Goal: Task Accomplishment & Management: Use online tool/utility

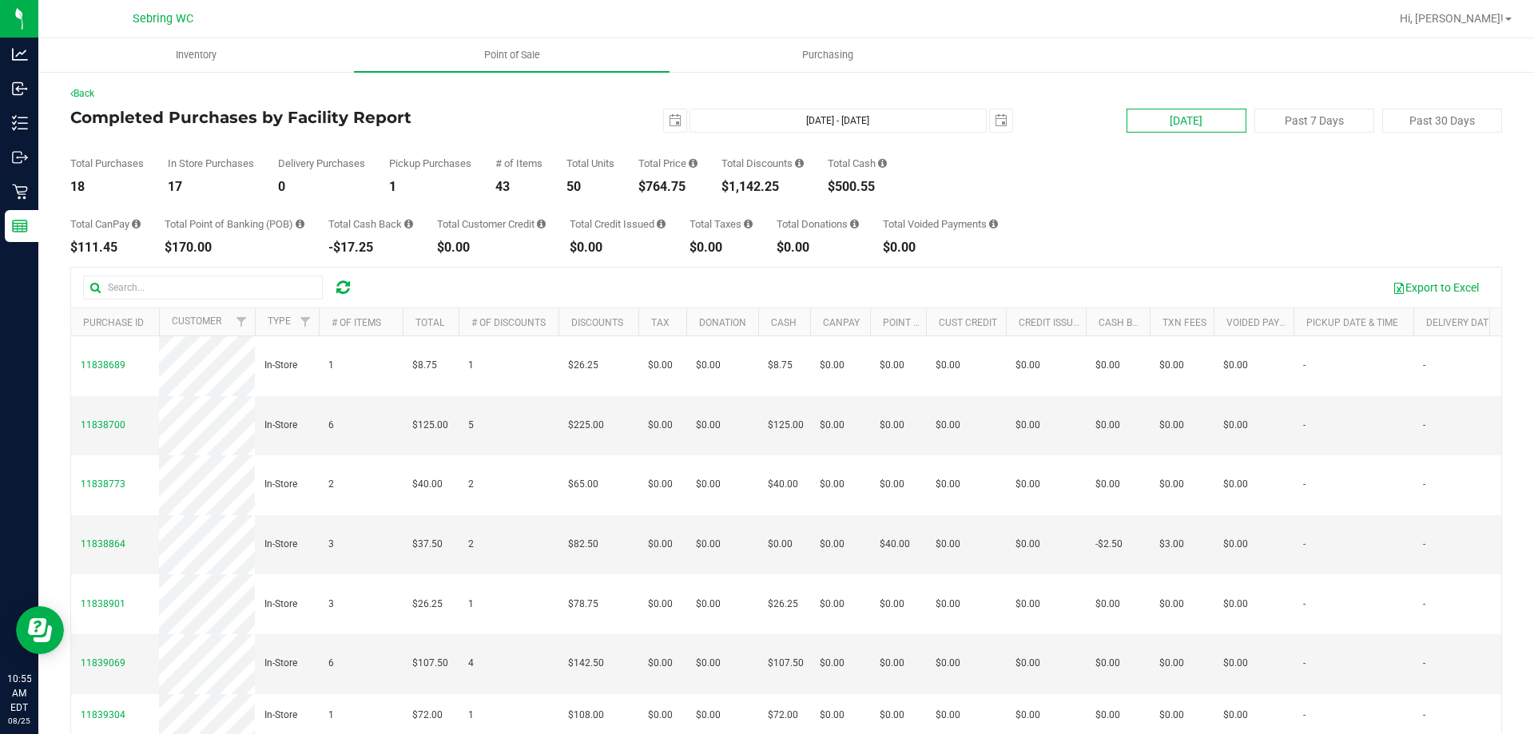
click at [1214, 124] on button "[DATE]" at bounding box center [1186, 121] width 120 height 24
type input "[DATE] - [DATE]"
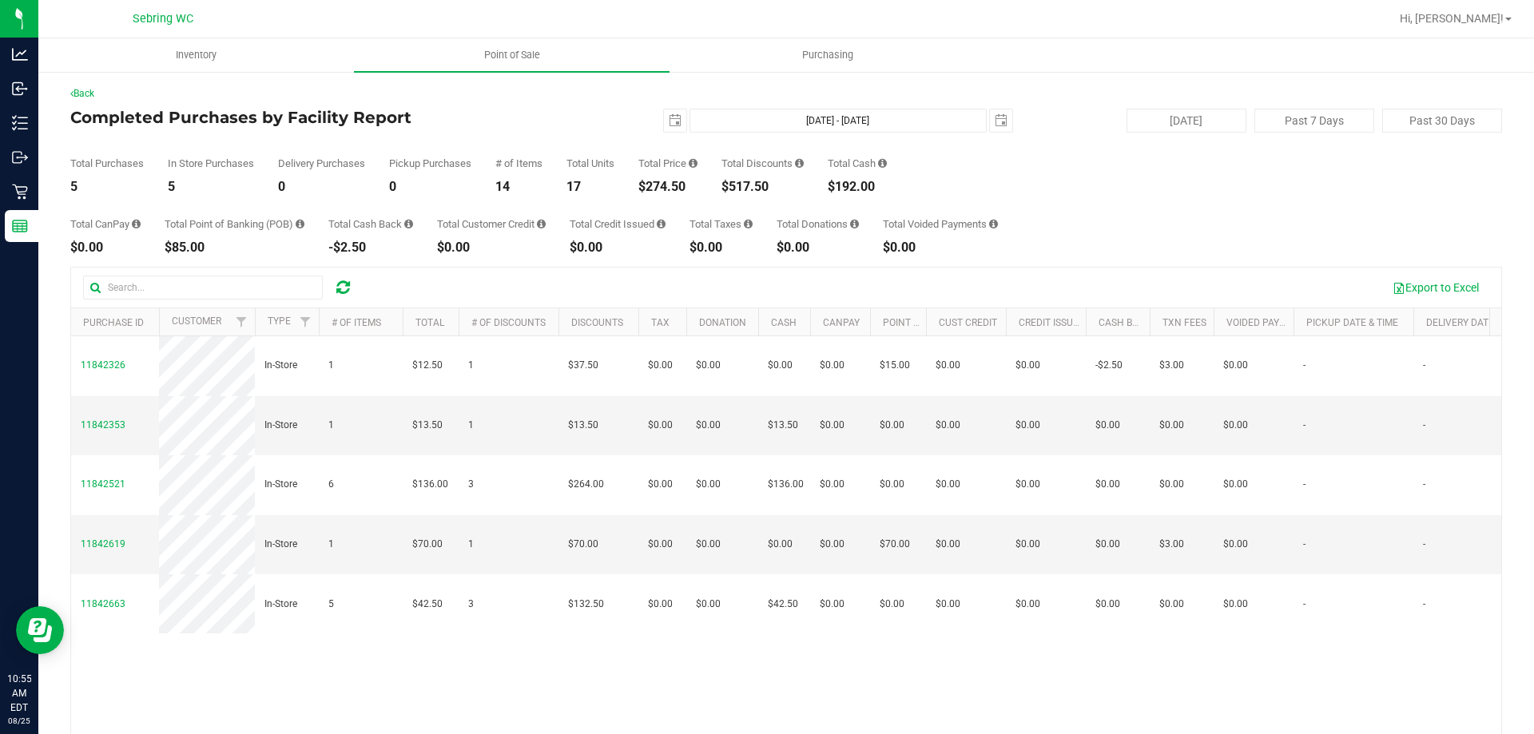
click at [1172, 133] on div "Total Purchases 5 In Store Purchases 5 Delivery Purchases 0 Pickup Purchases 0 …" at bounding box center [785, 163] width 1431 height 61
click at [1171, 109] on button "Today" at bounding box center [1186, 121] width 120 height 24
type input "2025-08-24"
click at [650, 189] on div "$274.50" at bounding box center [667, 187] width 59 height 13
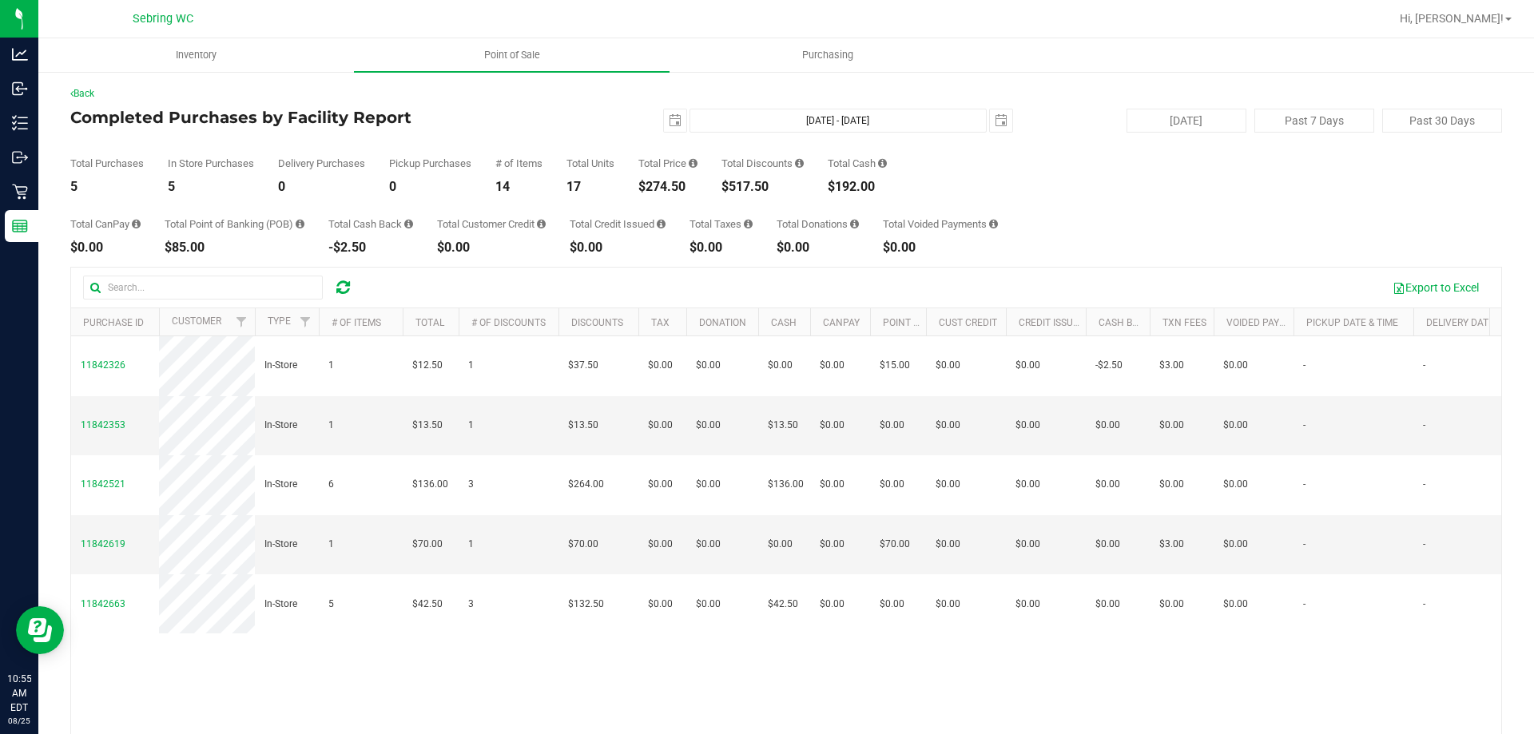
click at [650, 189] on div "$274.50" at bounding box center [667, 187] width 59 height 13
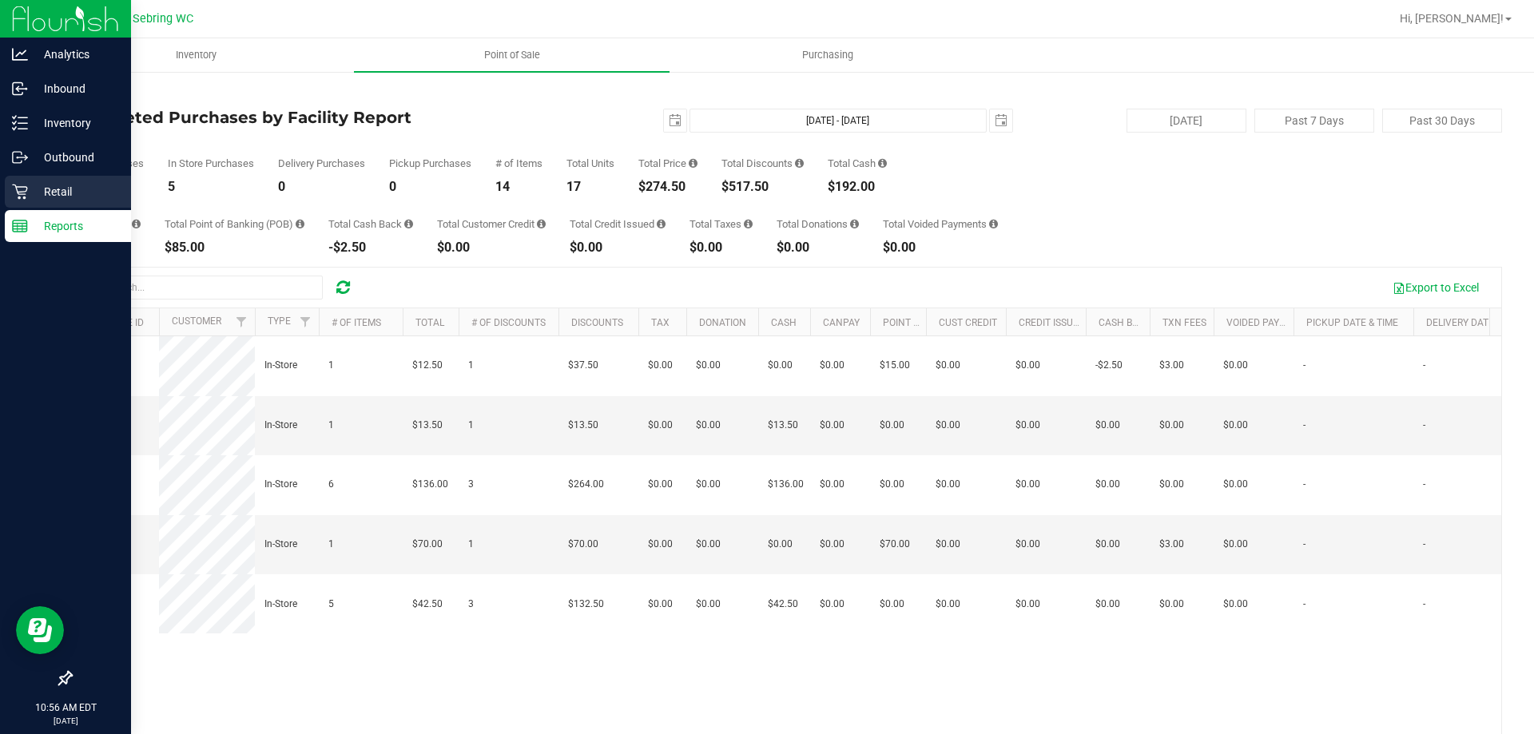
click at [42, 181] on div "Retail" at bounding box center [68, 192] width 126 height 32
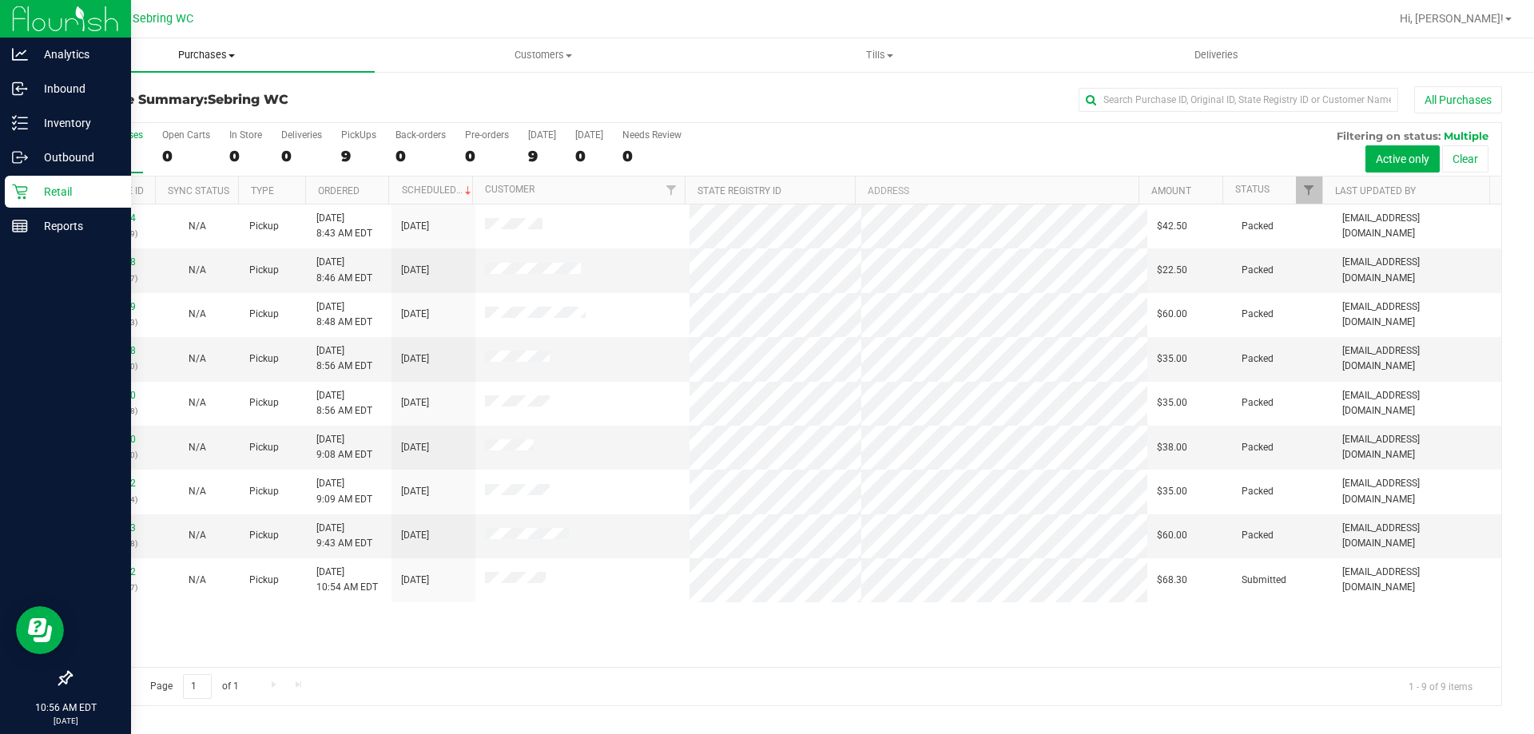
click at [209, 52] on span "Purchases" at bounding box center [206, 55] width 336 height 14
click at [164, 113] on li "Fulfillment" at bounding box center [206, 115] width 336 height 19
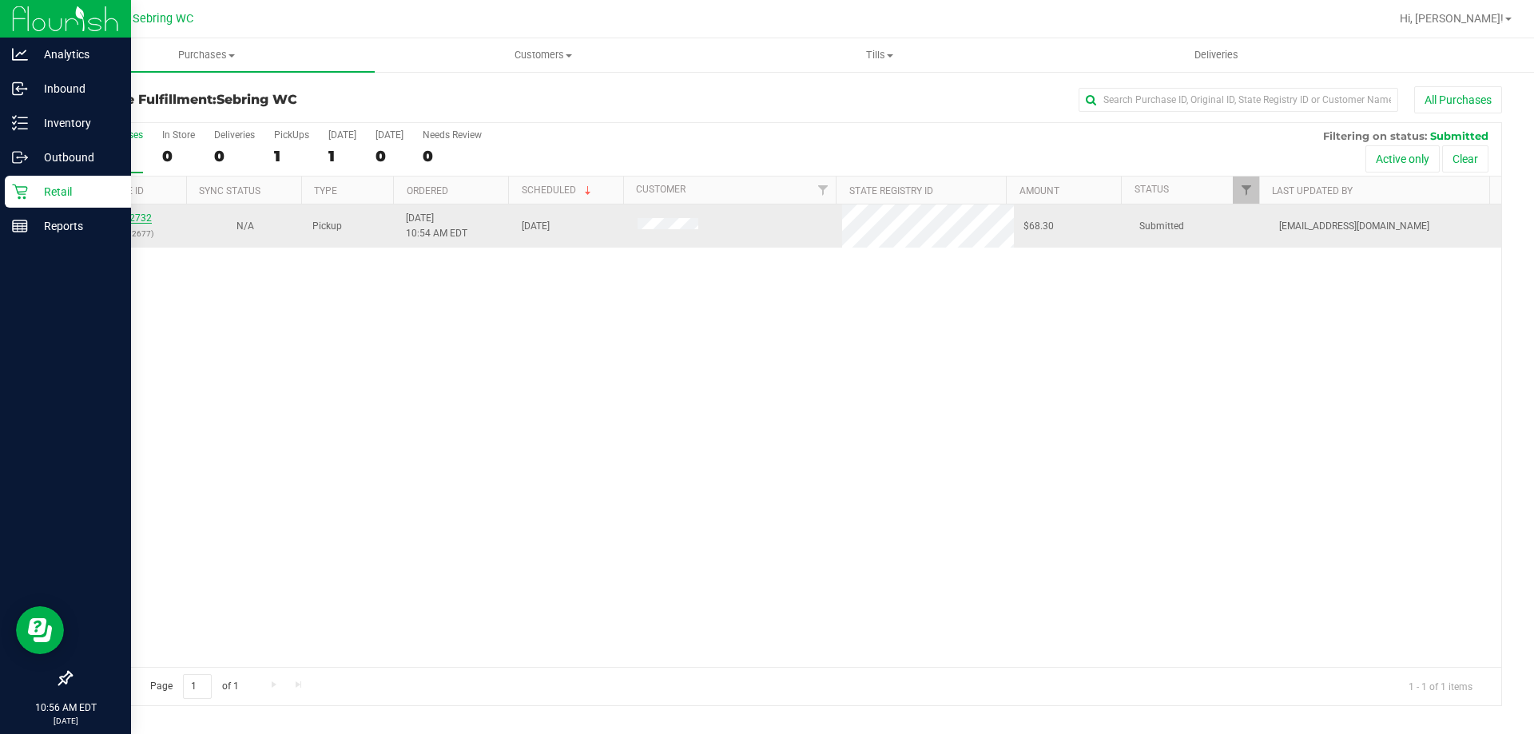
click at [127, 217] on link "11842732" at bounding box center [129, 217] width 45 height 11
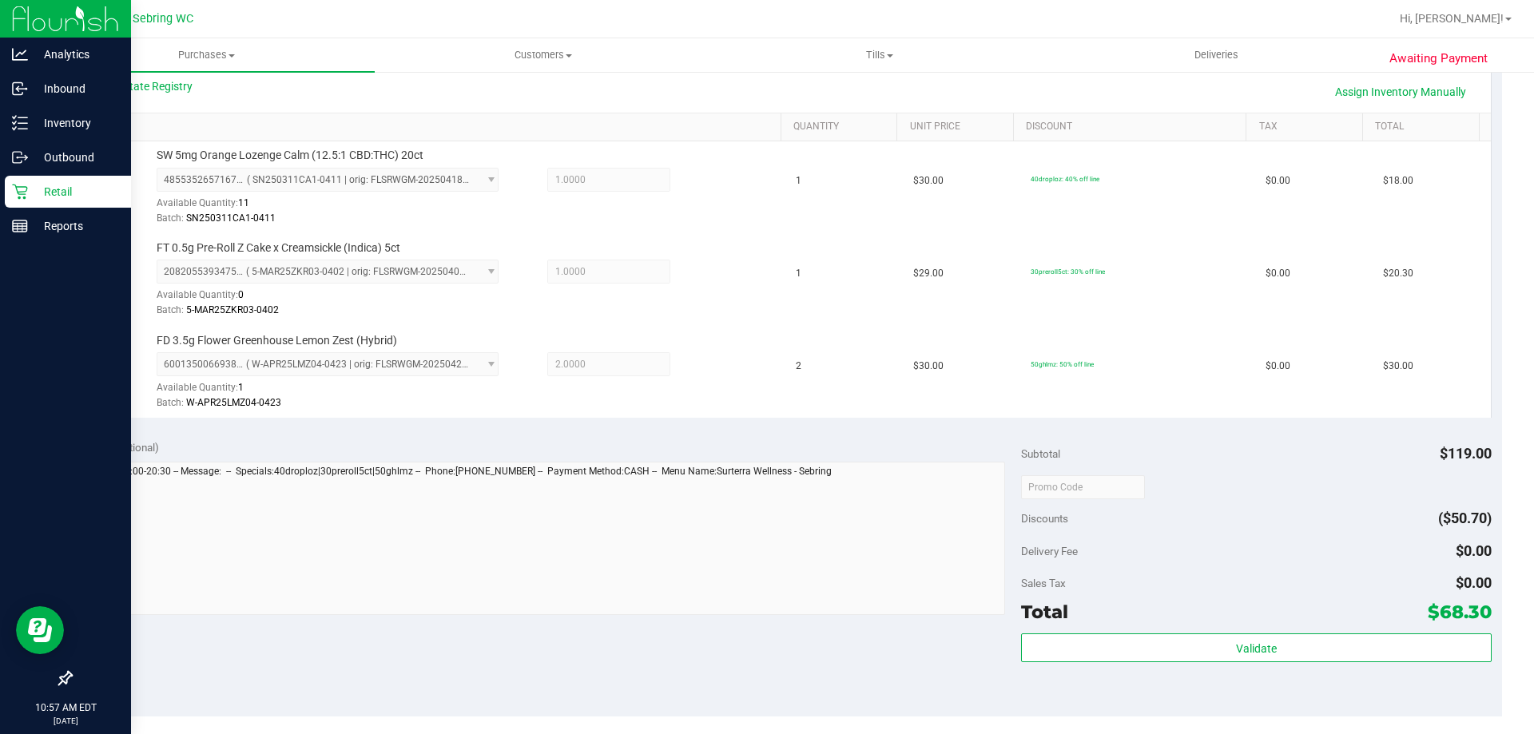
scroll to position [399, 0]
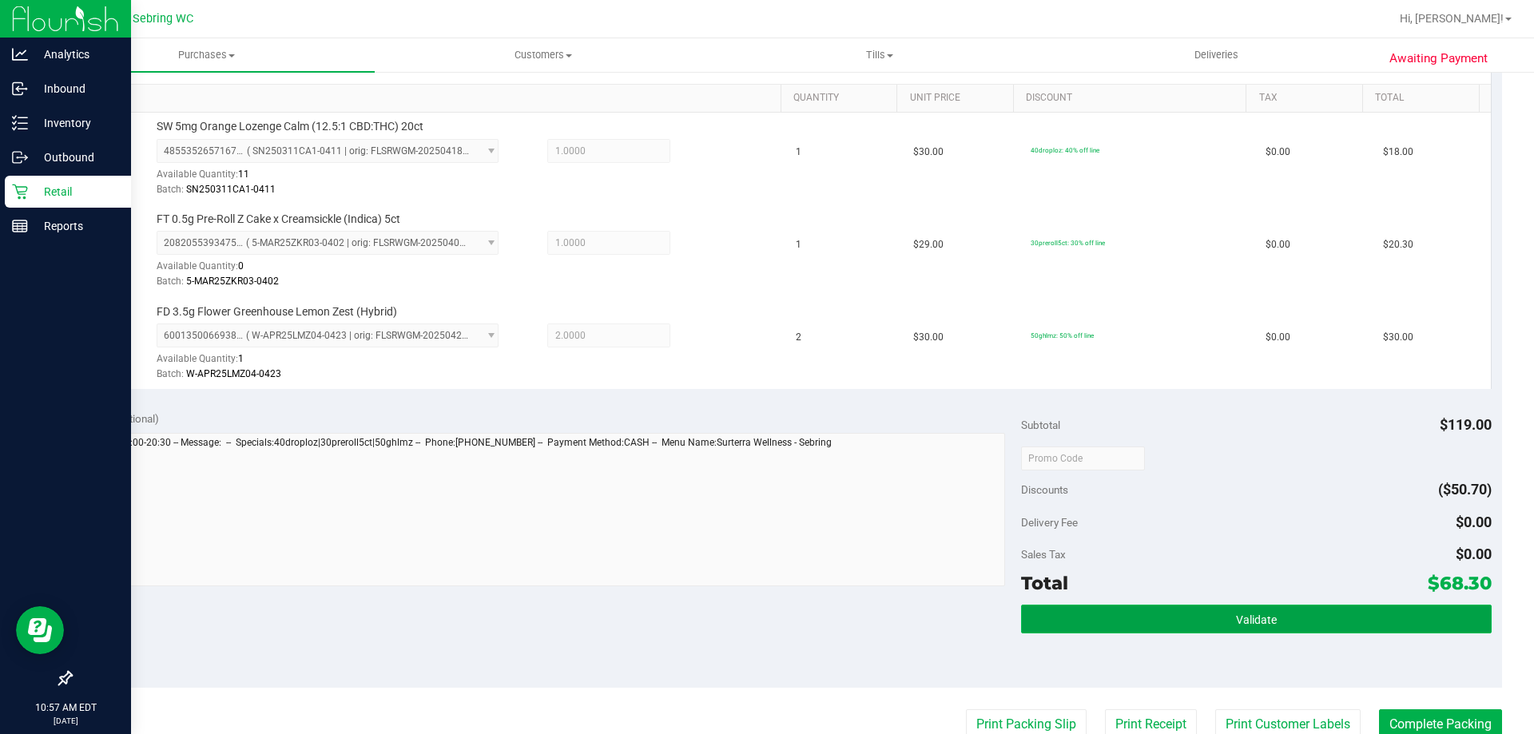
click at [1129, 605] on button "Validate" at bounding box center [1256, 619] width 470 height 29
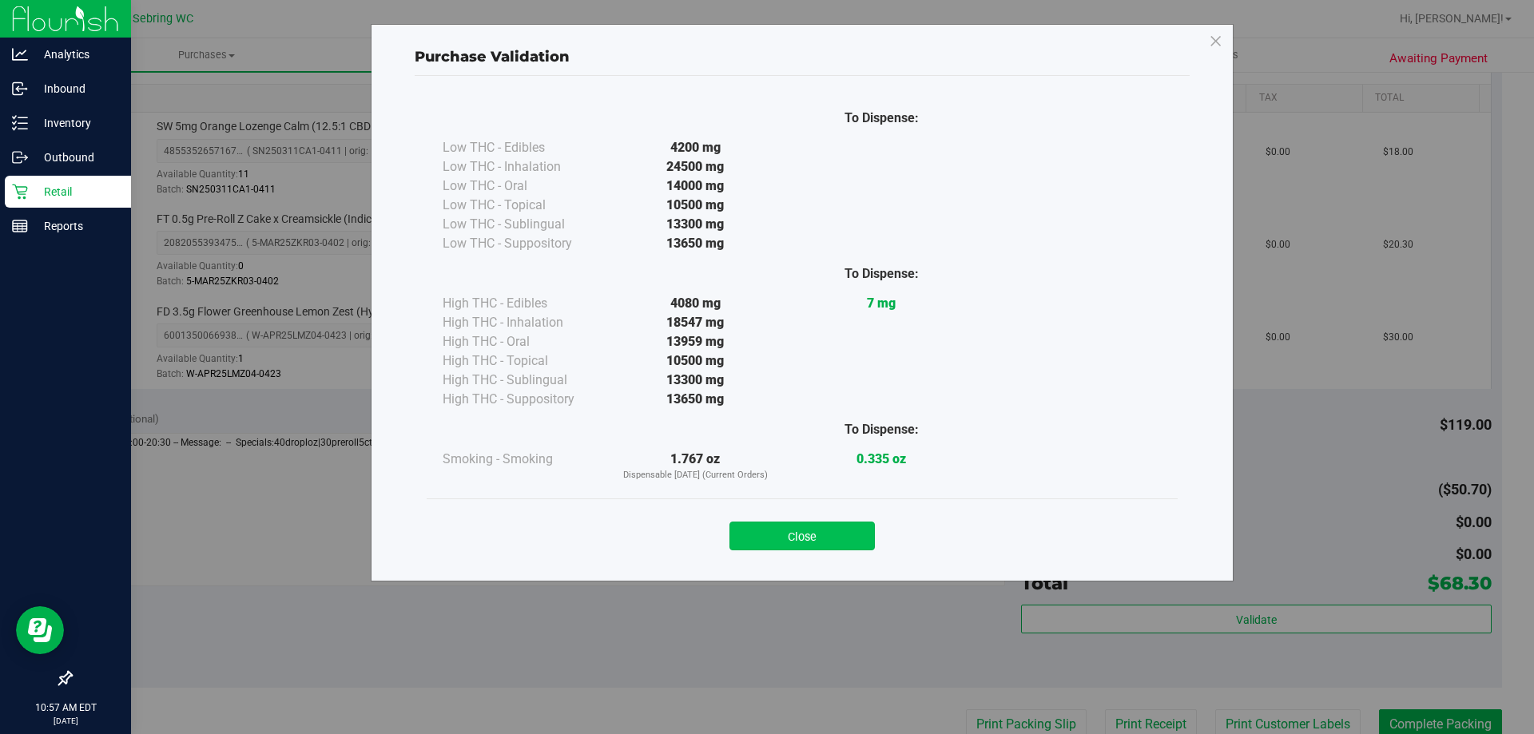
click at [776, 546] on button "Close" at bounding box center [801, 536] width 145 height 29
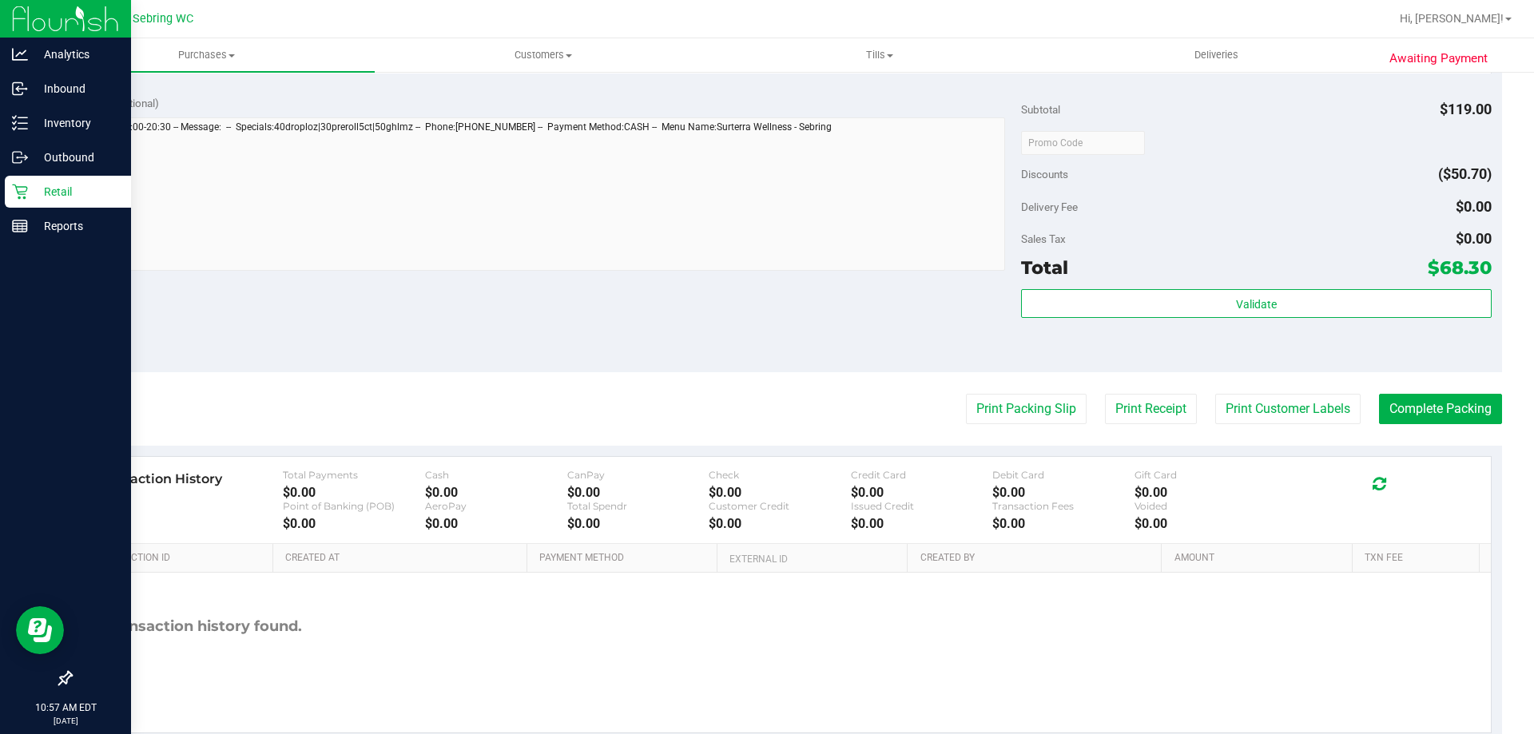
scroll to position [757, 0]
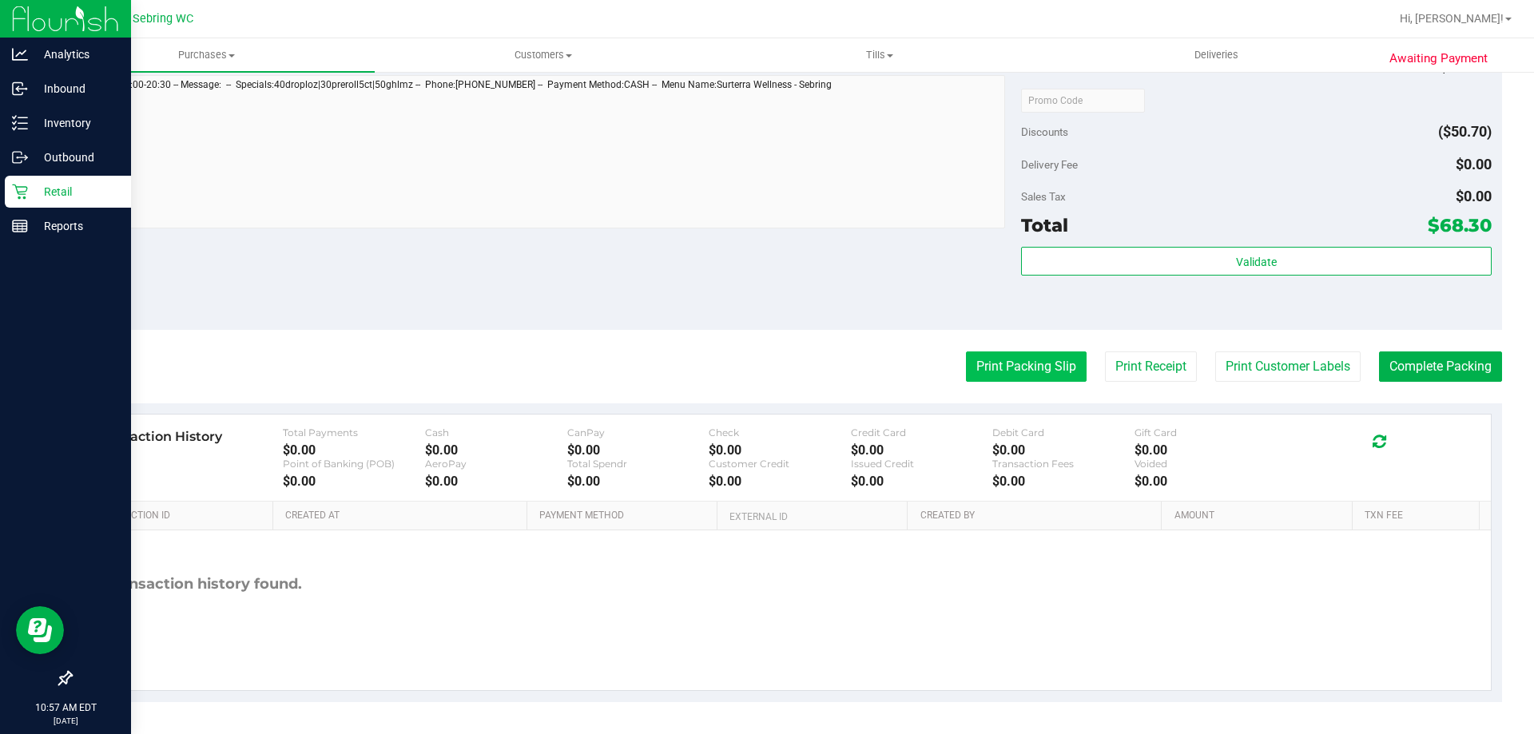
click at [978, 363] on button "Print Packing Slip" at bounding box center [1026, 366] width 121 height 30
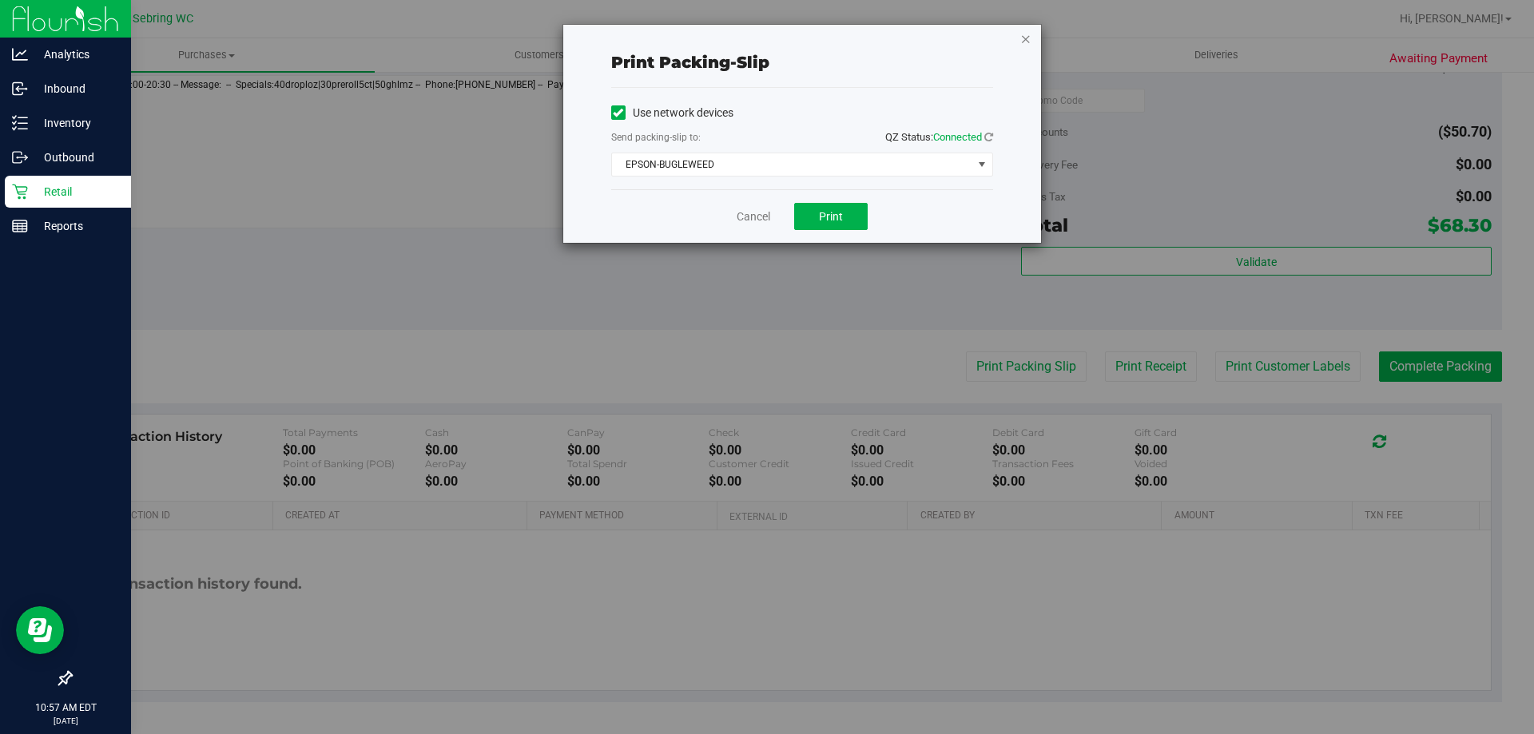
click at [1029, 36] on icon "button" at bounding box center [1025, 38] width 11 height 19
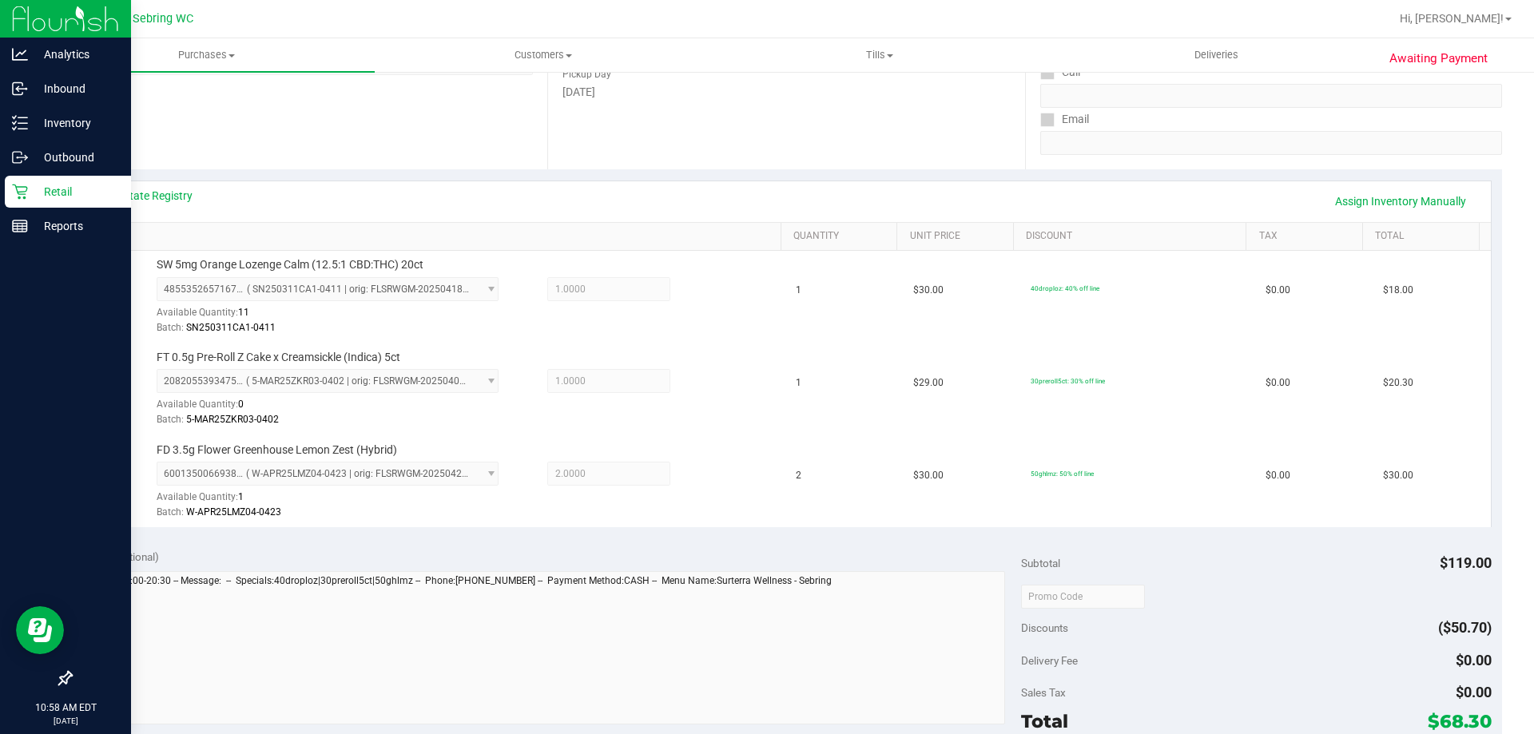
scroll to position [518, 0]
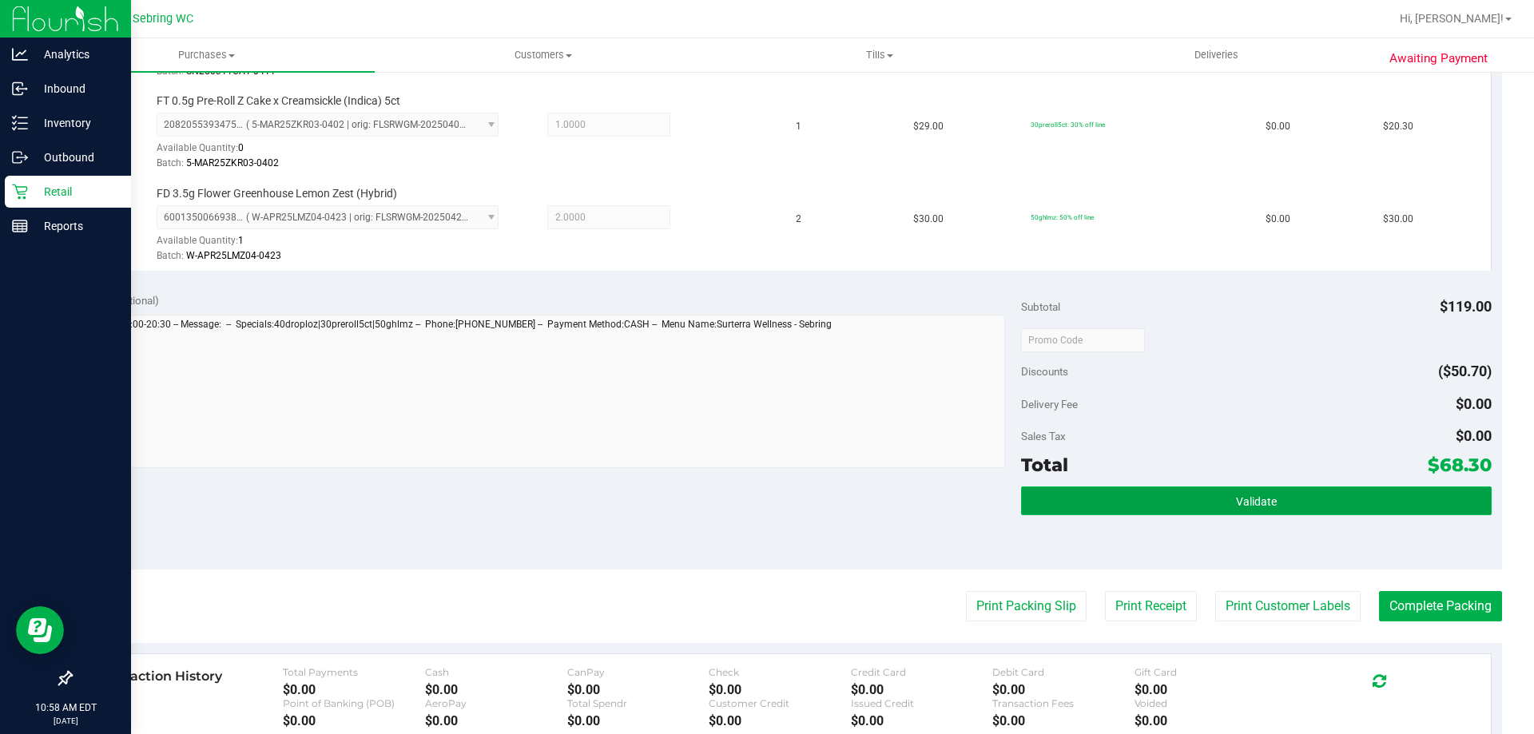
click at [1105, 497] on button "Validate" at bounding box center [1256, 500] width 470 height 29
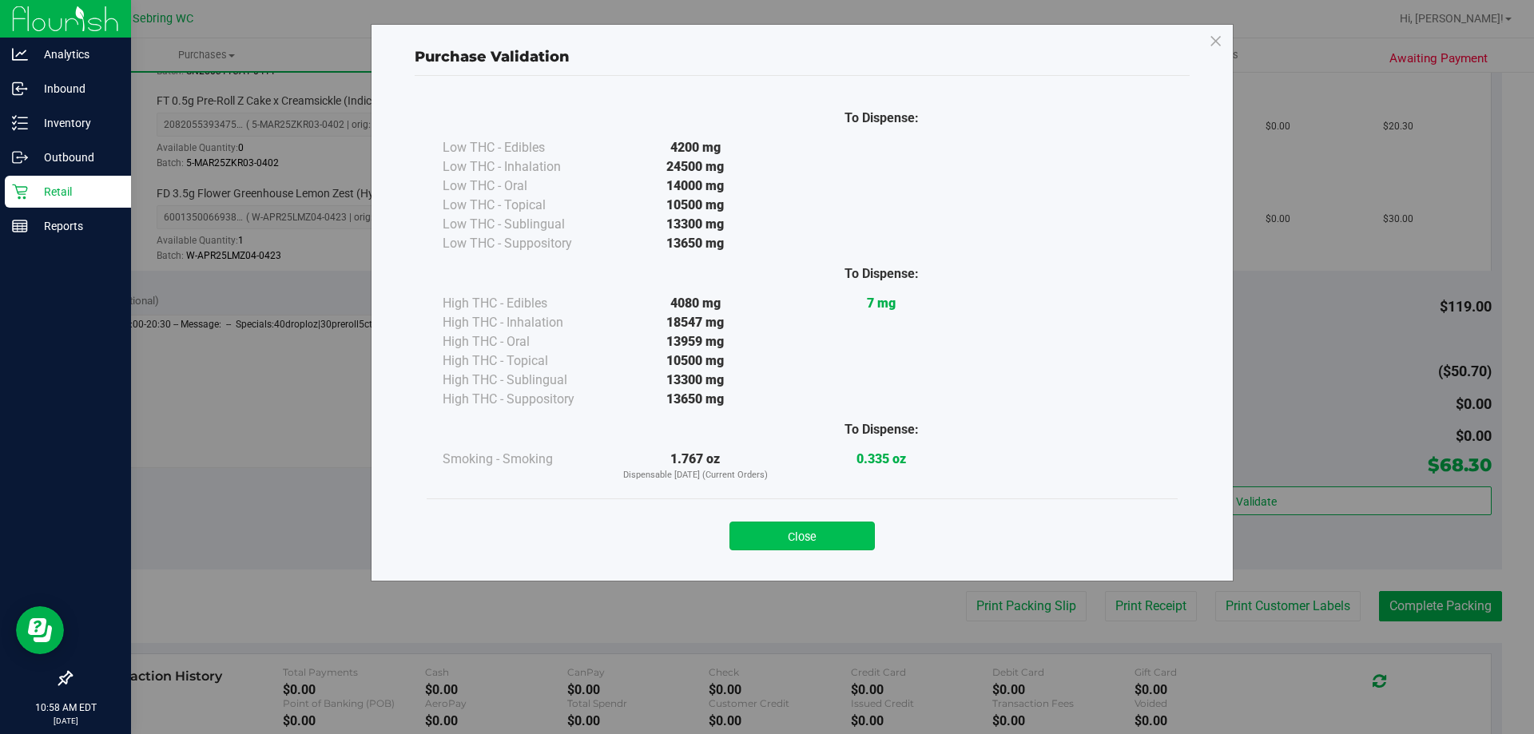
click at [788, 536] on button "Close" at bounding box center [801, 536] width 145 height 29
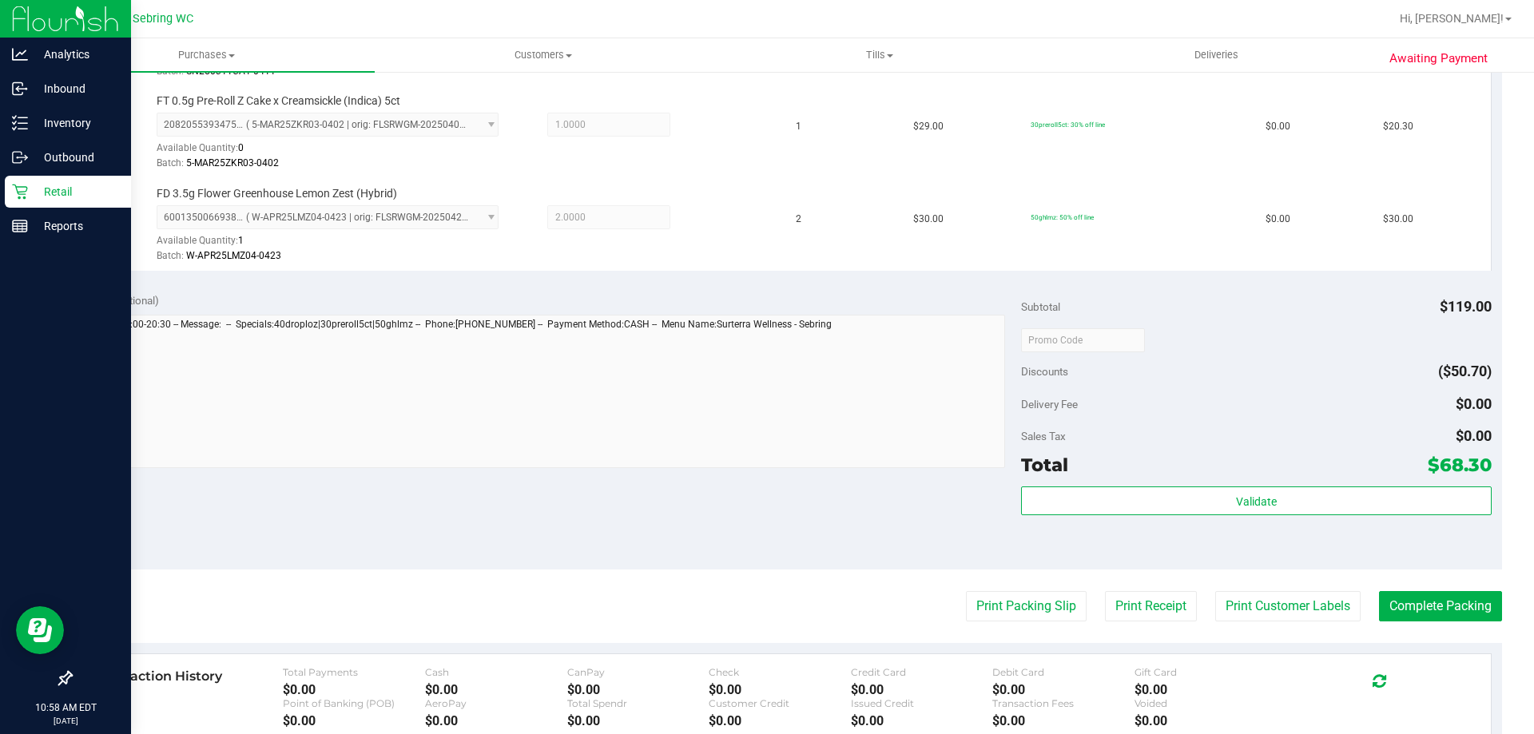
drag, startPoint x: 1149, startPoint y: 421, endPoint x: 1169, endPoint y: 421, distance: 20.0
click at [1169, 421] on div "Subtotal $119.00 Discounts ($50.70) Delivery Fee $0.00 Sales Tax $0.00 Total $6…" at bounding box center [1256, 425] width 470 height 266
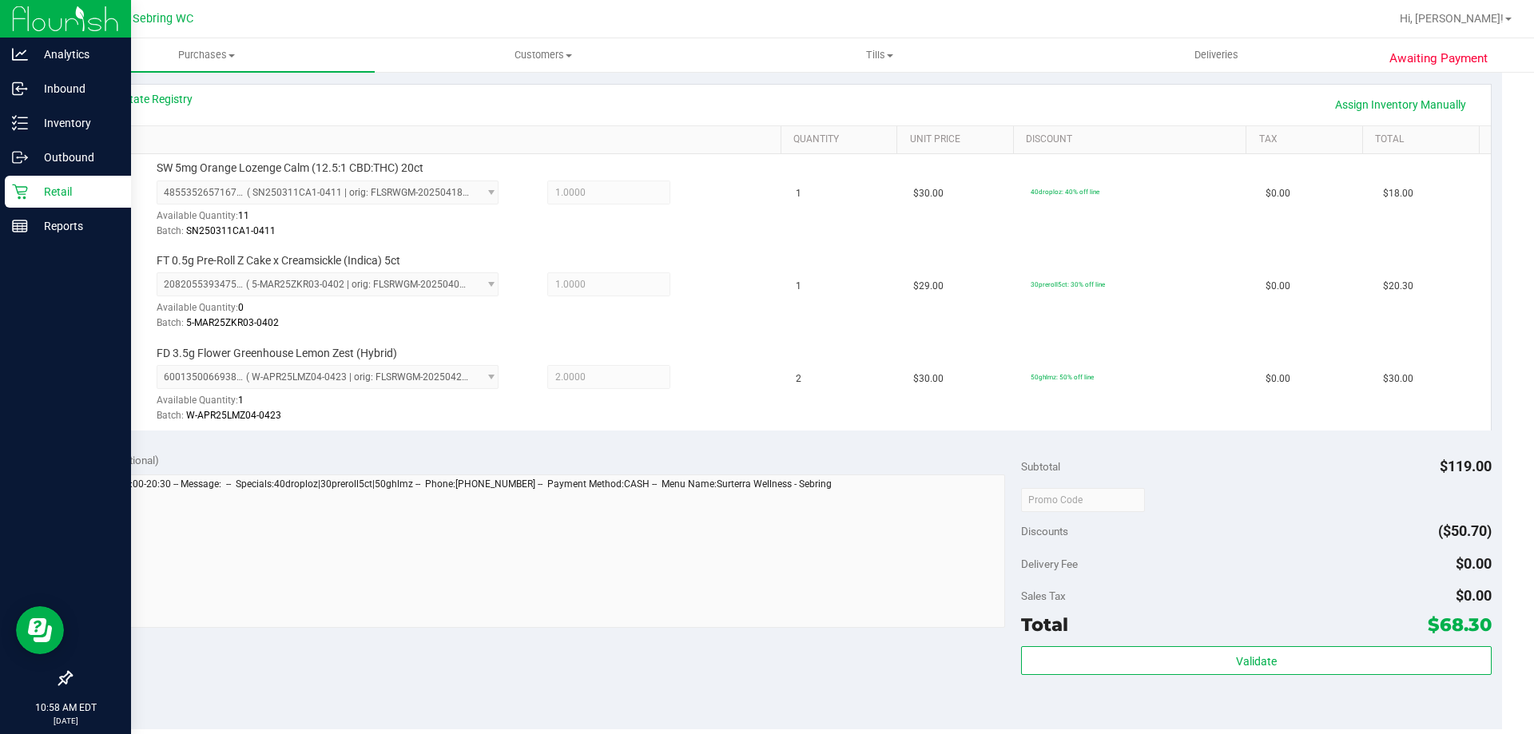
scroll to position [757, 0]
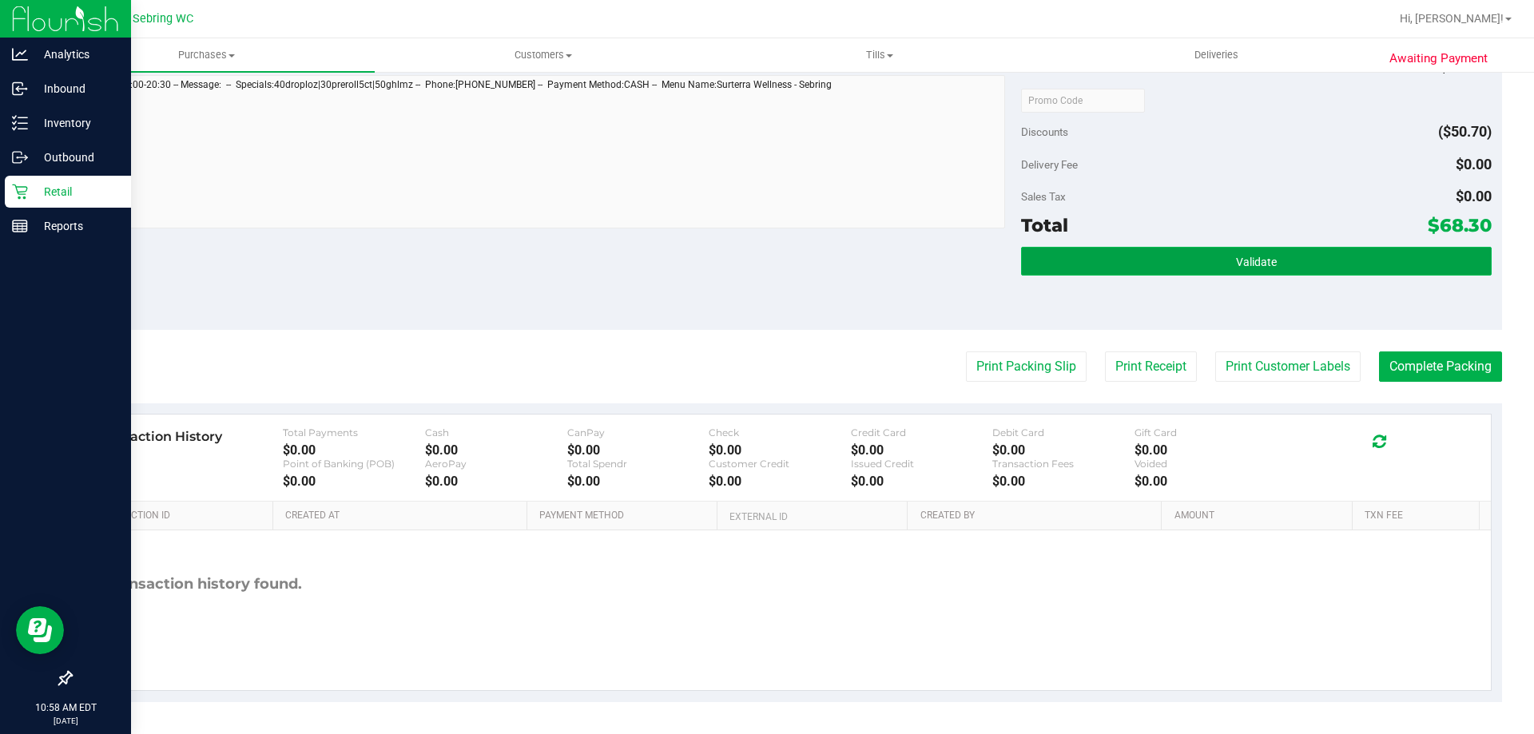
click at [1217, 267] on button "Validate" at bounding box center [1256, 261] width 470 height 29
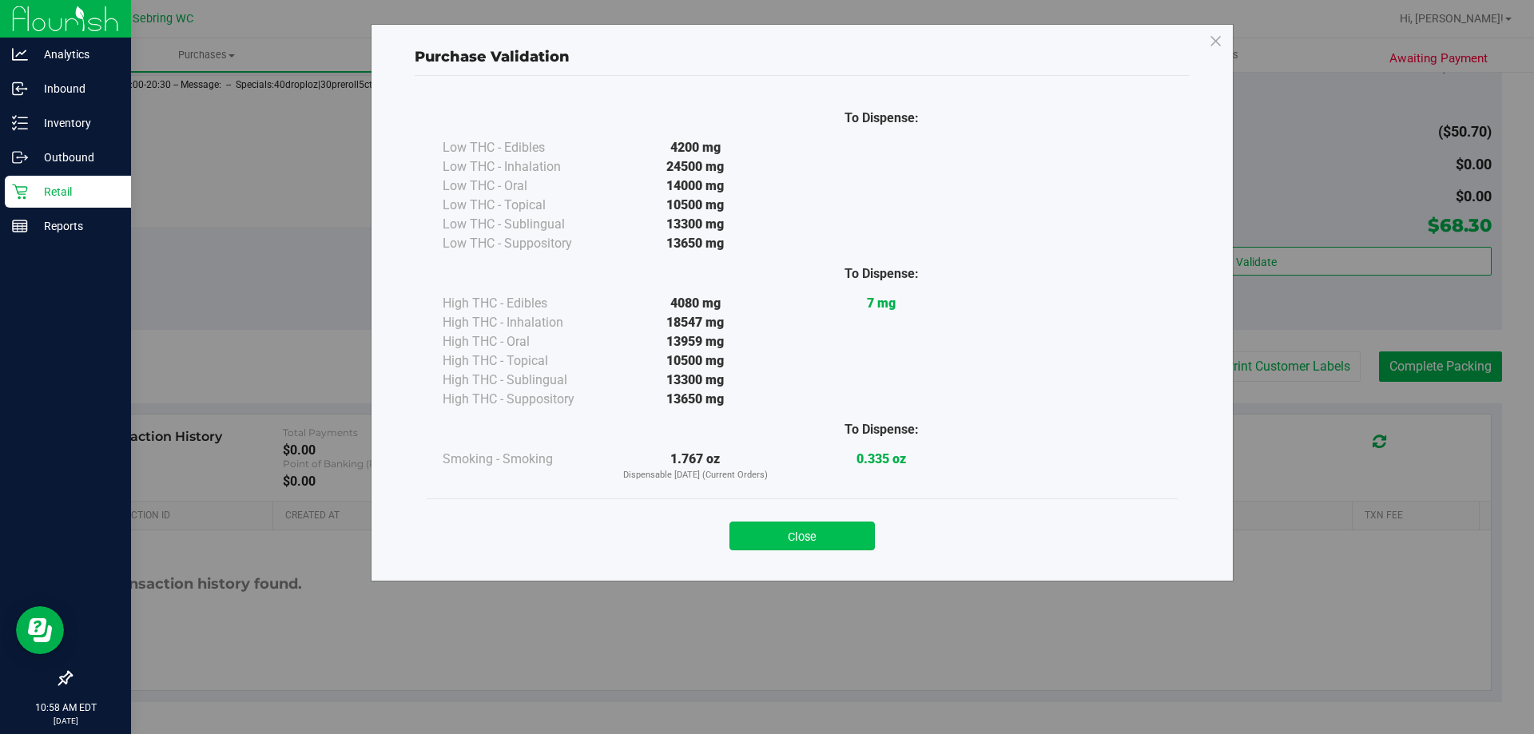
click at [795, 539] on button "Close" at bounding box center [801, 536] width 145 height 29
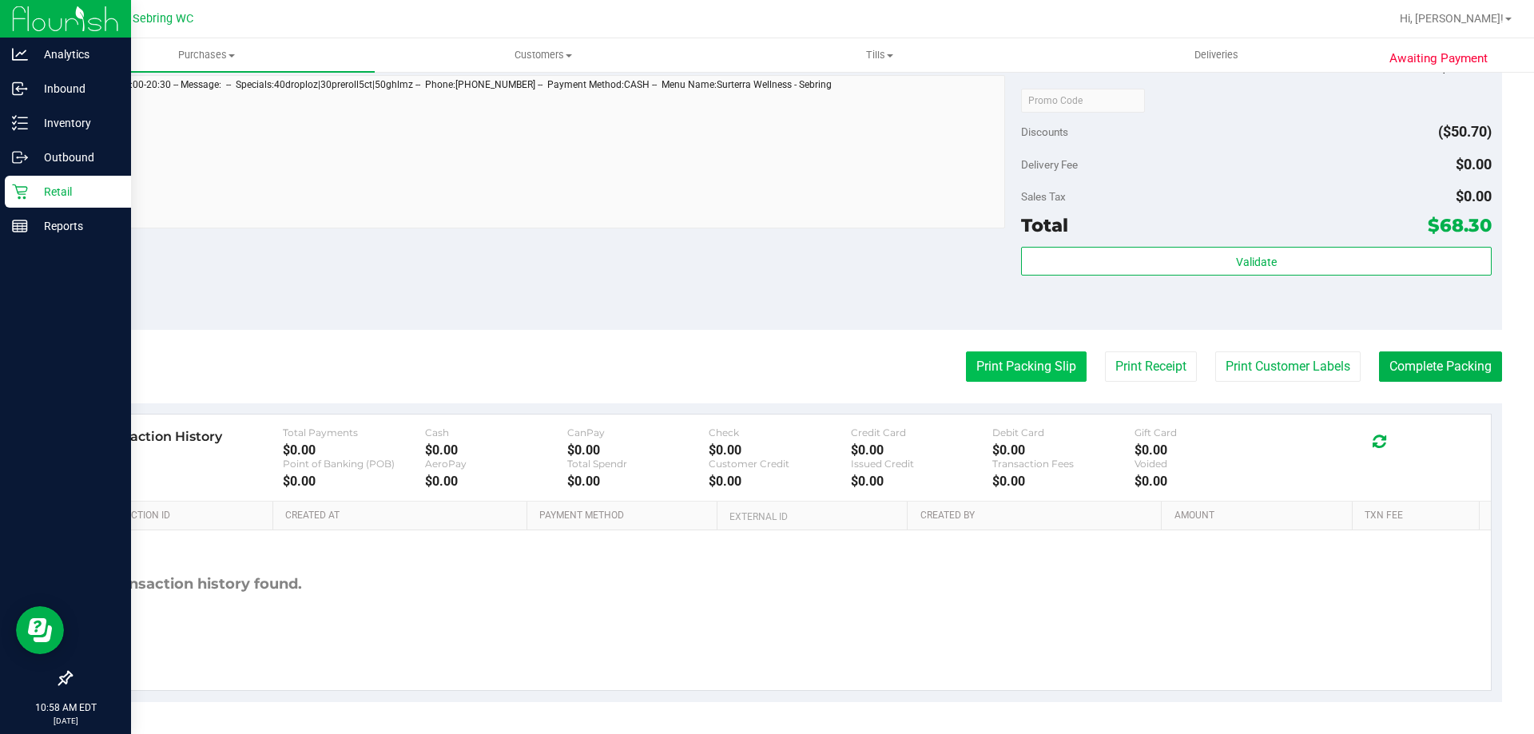
click at [1010, 357] on button "Print Packing Slip" at bounding box center [1026, 366] width 121 height 30
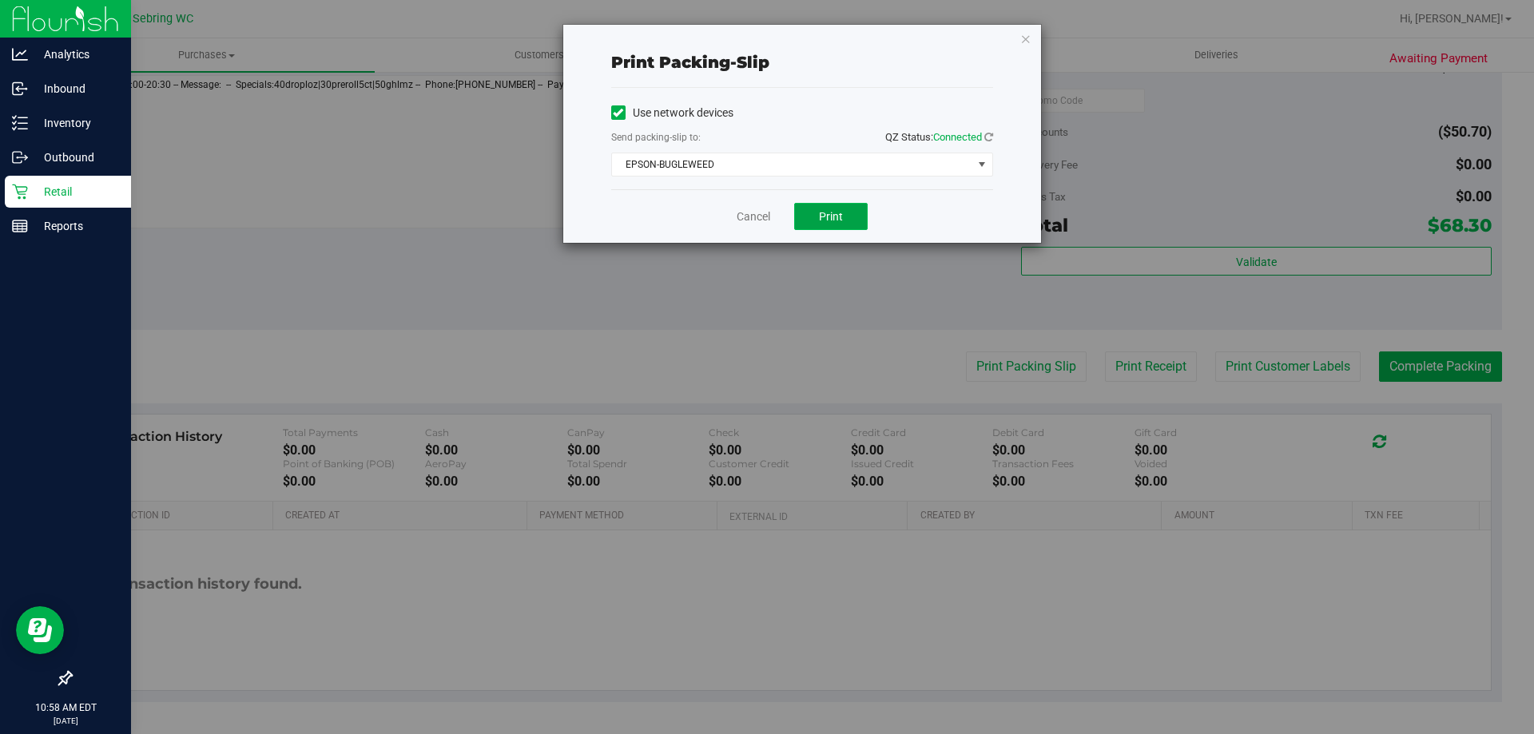
click at [825, 210] on span "Print" at bounding box center [831, 216] width 24 height 13
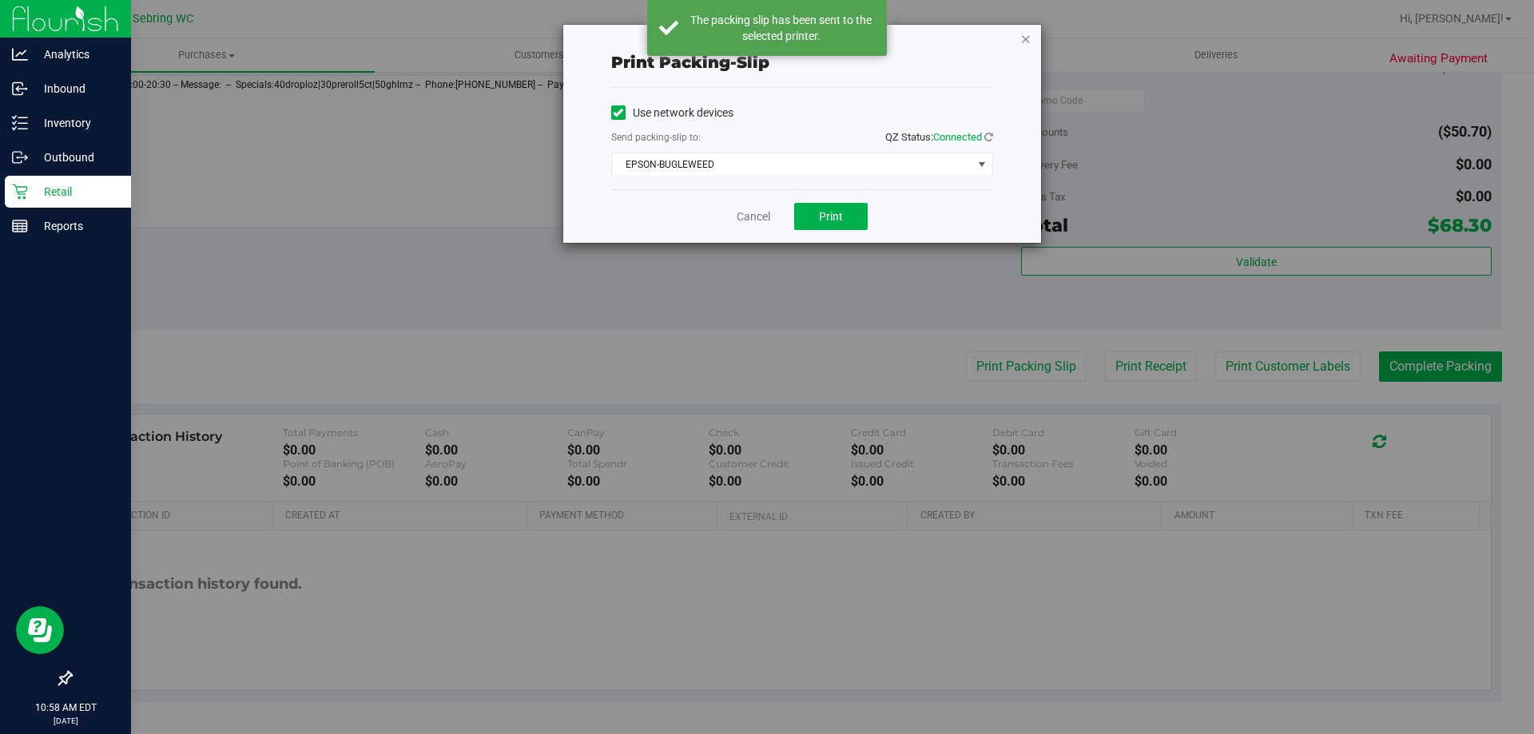
click at [1026, 38] on icon "button" at bounding box center [1025, 38] width 11 height 19
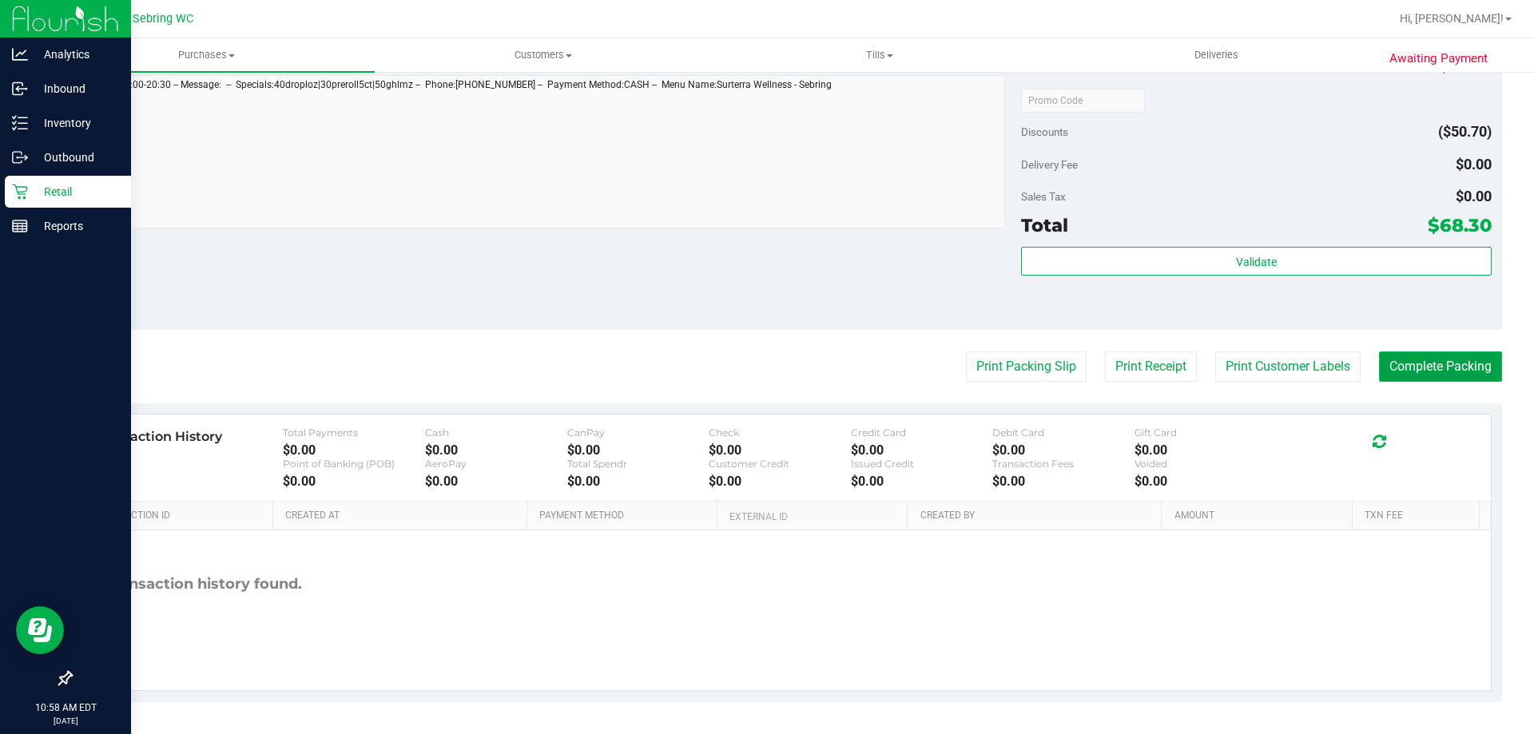
click at [1423, 371] on button "Complete Packing" at bounding box center [1440, 366] width 123 height 30
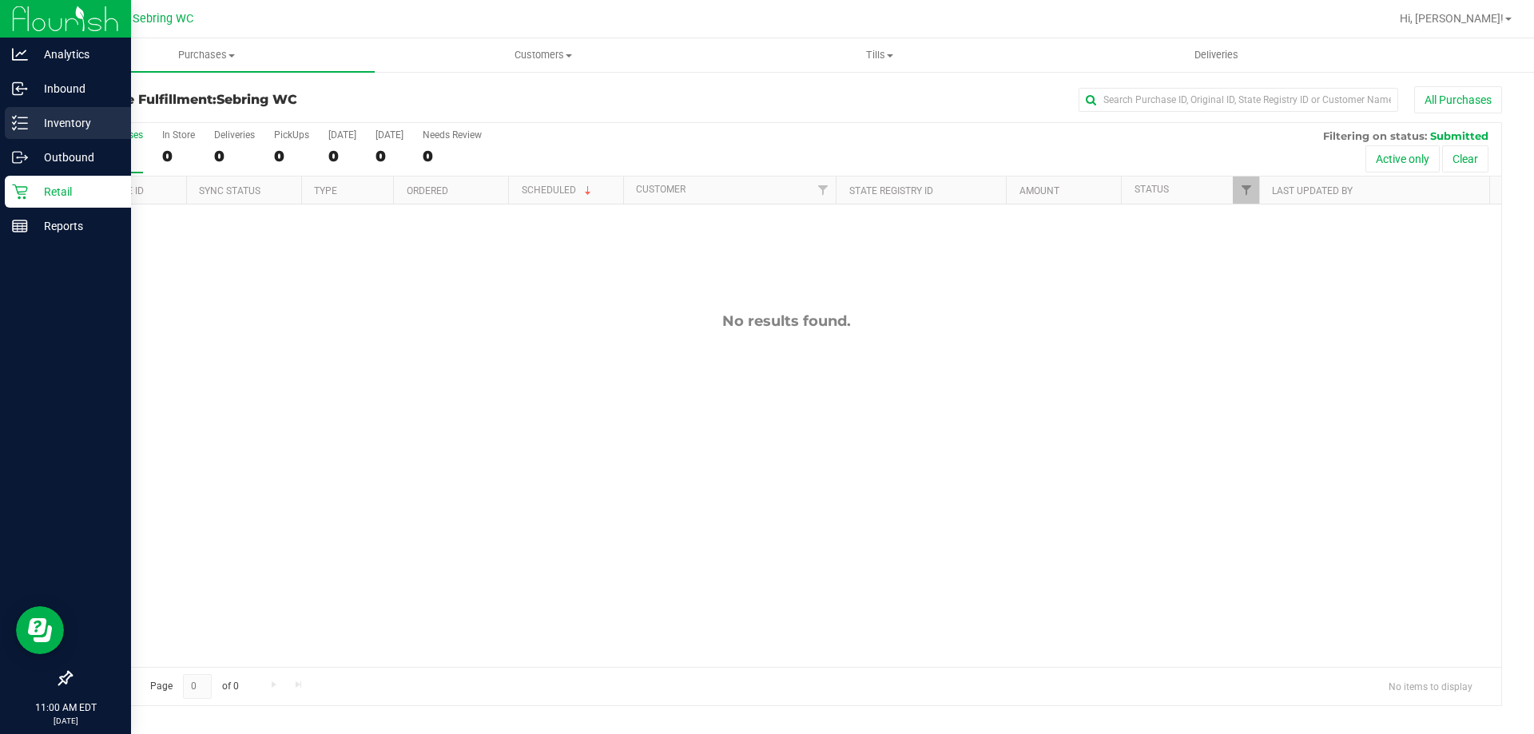
click at [50, 125] on p "Inventory" at bounding box center [76, 122] width 96 height 19
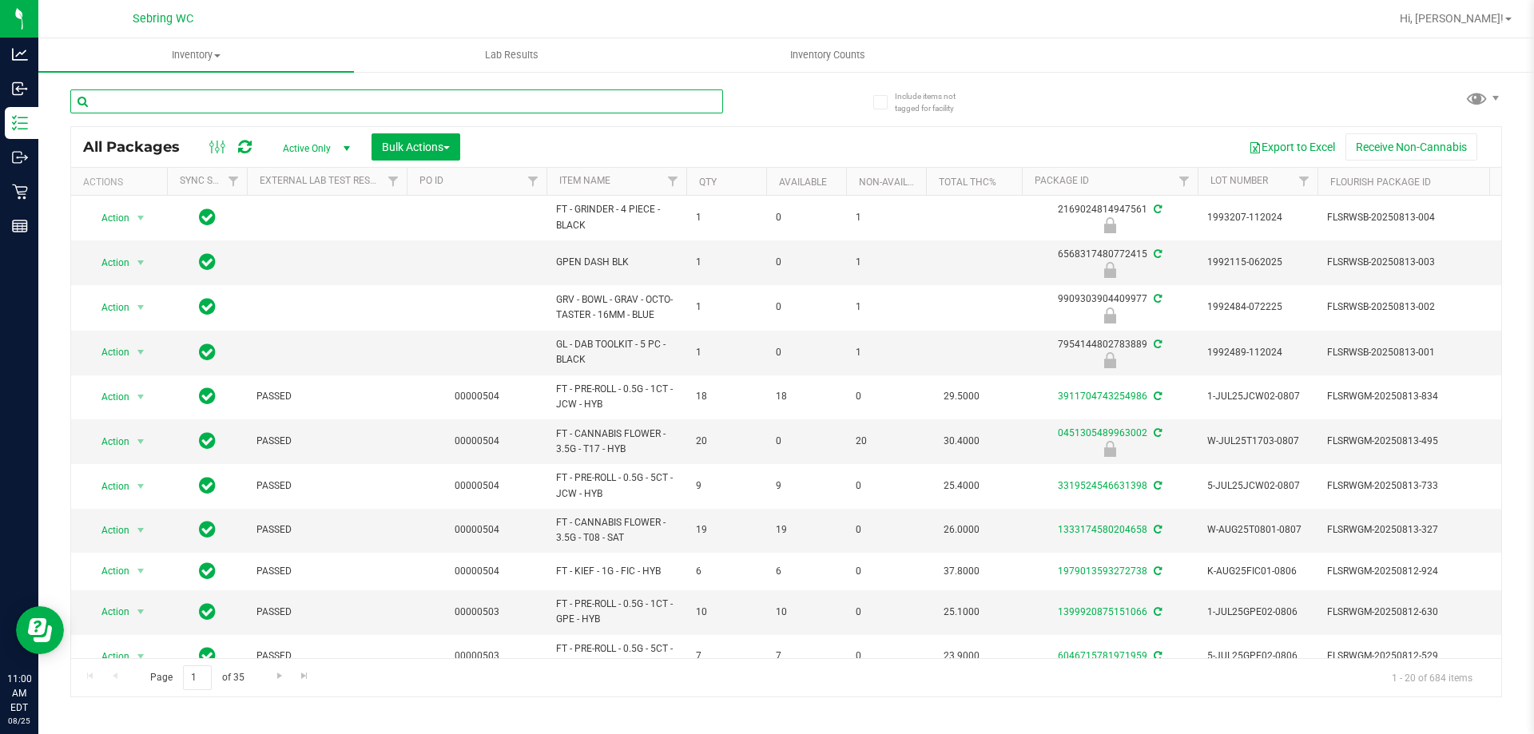
click at [583, 99] on input "text" at bounding box center [396, 101] width 653 height 24
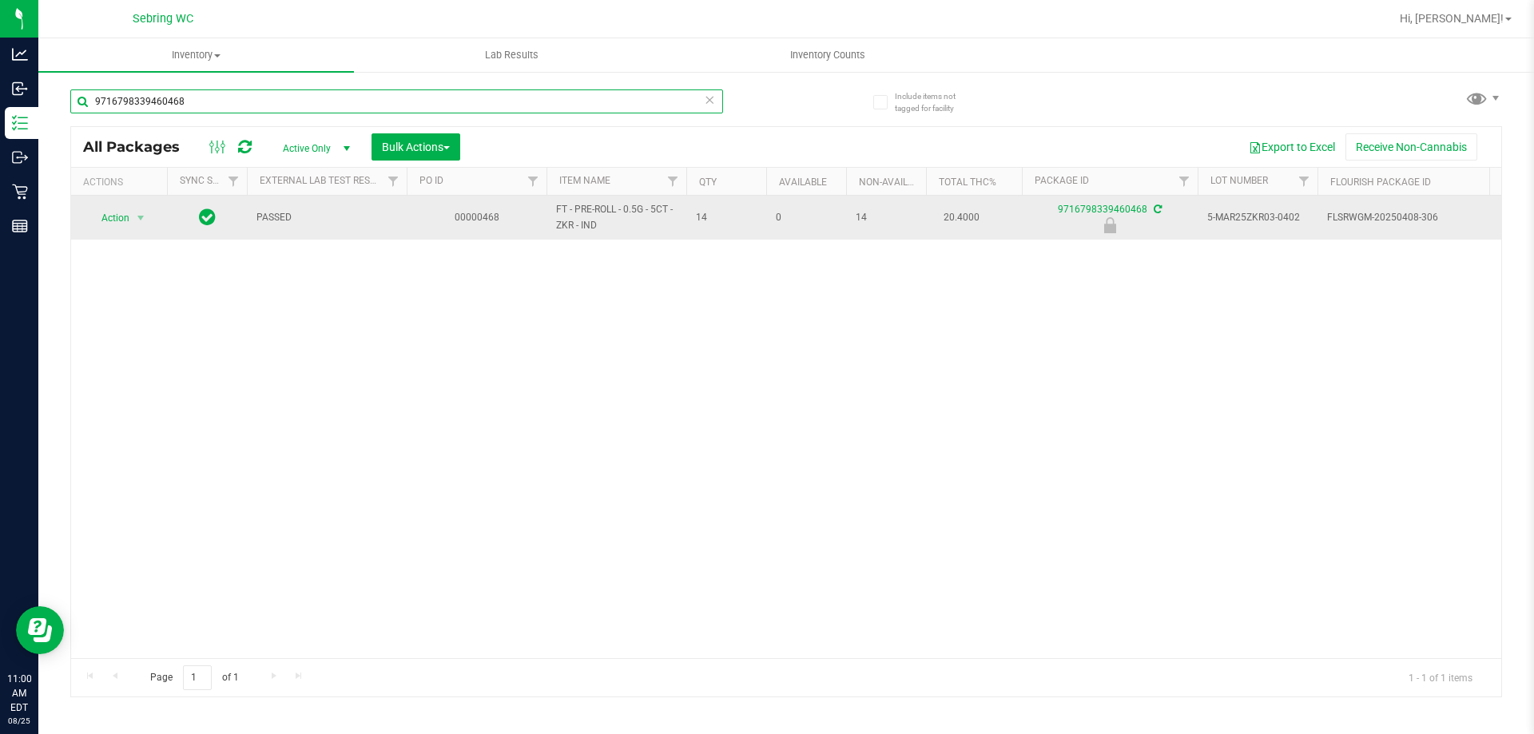
type input "9716798339460468"
click at [586, 212] on span "FT - PRE-ROLL - 0.5G - 5CT - ZKR - IND" at bounding box center [616, 217] width 121 height 30
click at [587, 212] on span "FT - PRE-ROLL - 0.5G - 5CT - ZKR - IND" at bounding box center [616, 217] width 121 height 30
copy tr "FT - PRE-ROLL - 0.5G - 5CT - ZKR - IND"
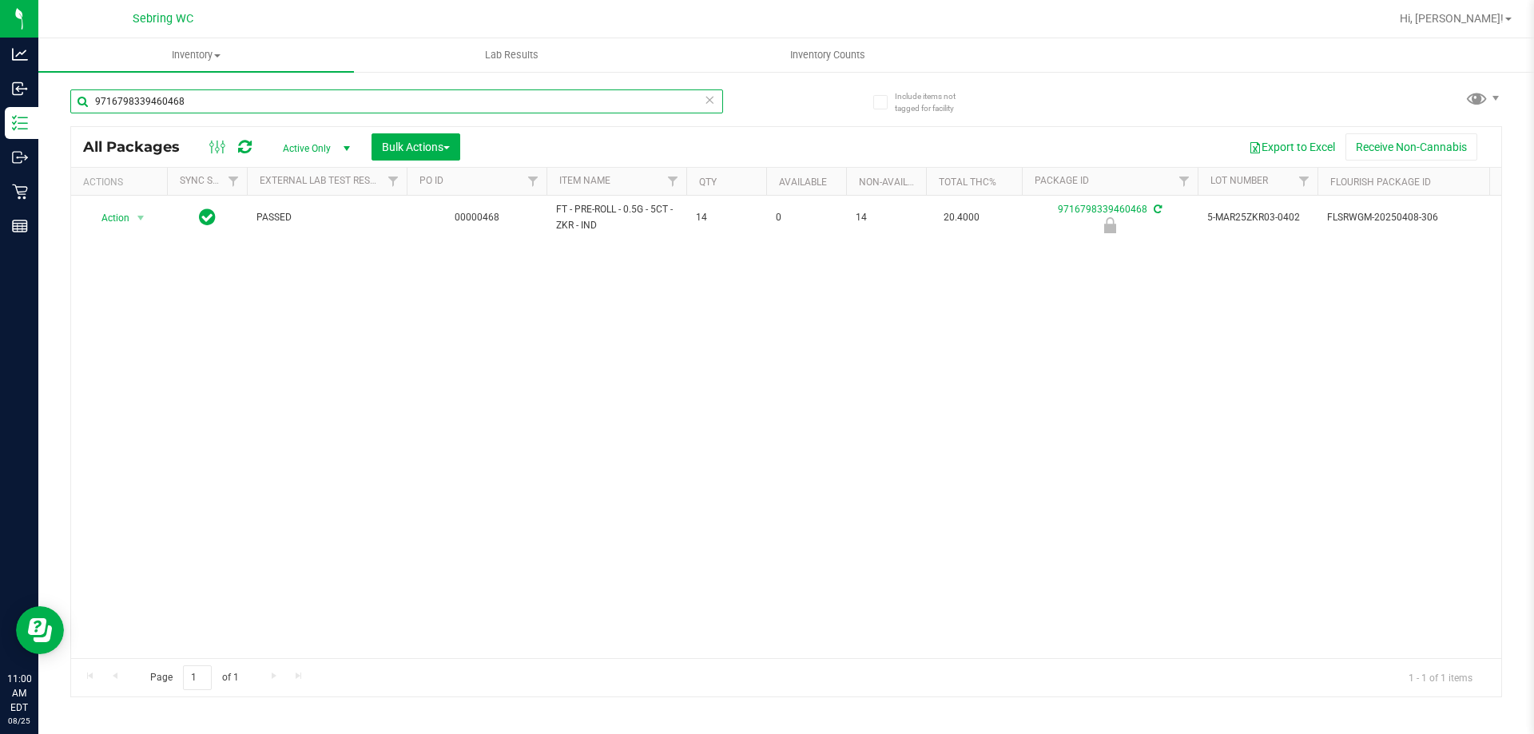
click at [589, 105] on input "9716798339460468" at bounding box center [396, 101] width 653 height 24
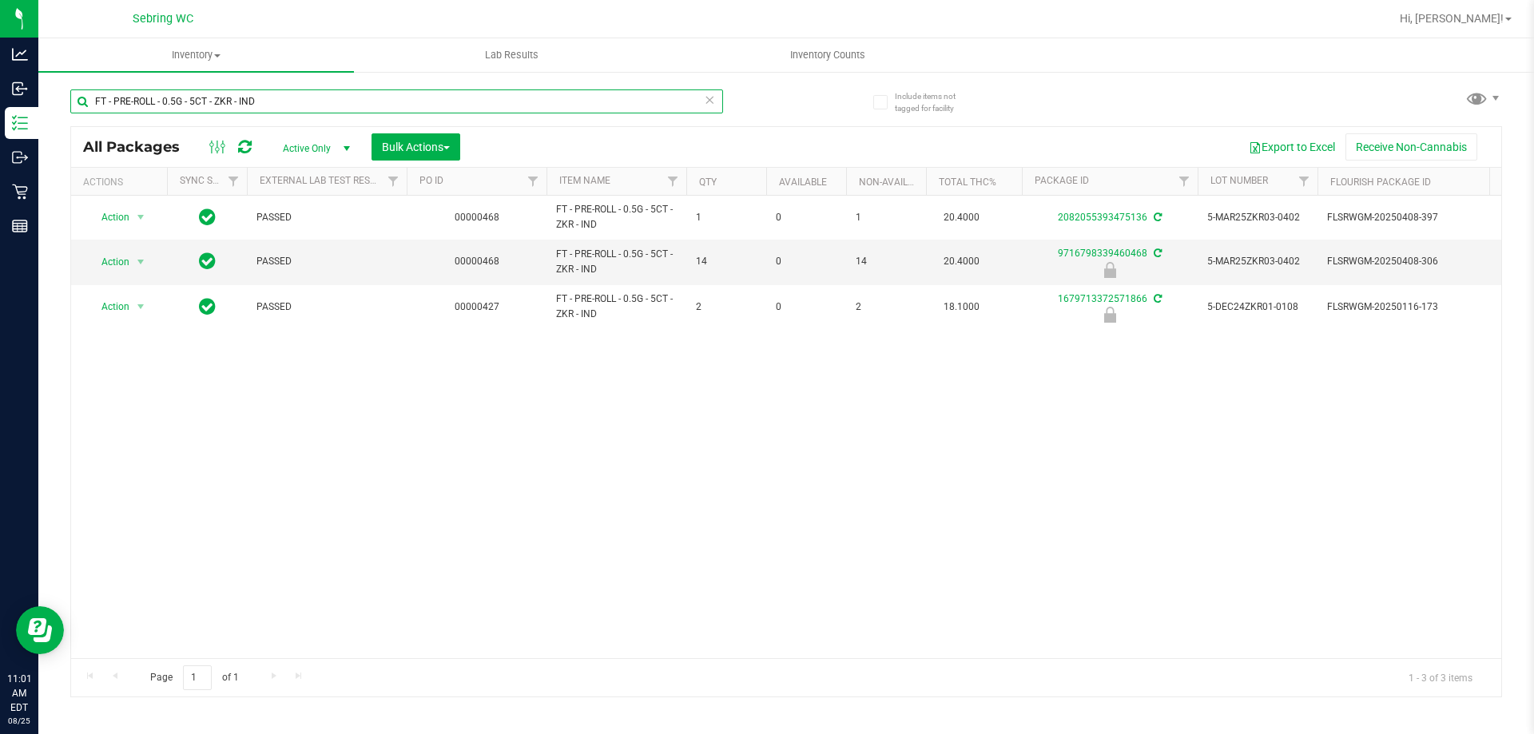
type input "FT - PRE-ROLL - 0.5G - 5CT - ZKR - IND"
drag, startPoint x: 252, startPoint y: 411, endPoint x: 340, endPoint y: 101, distance: 322.1
click at [253, 410] on div "Action Action Adjust qty Create package Edit attributes Global inventory Locate…" at bounding box center [786, 427] width 1430 height 462
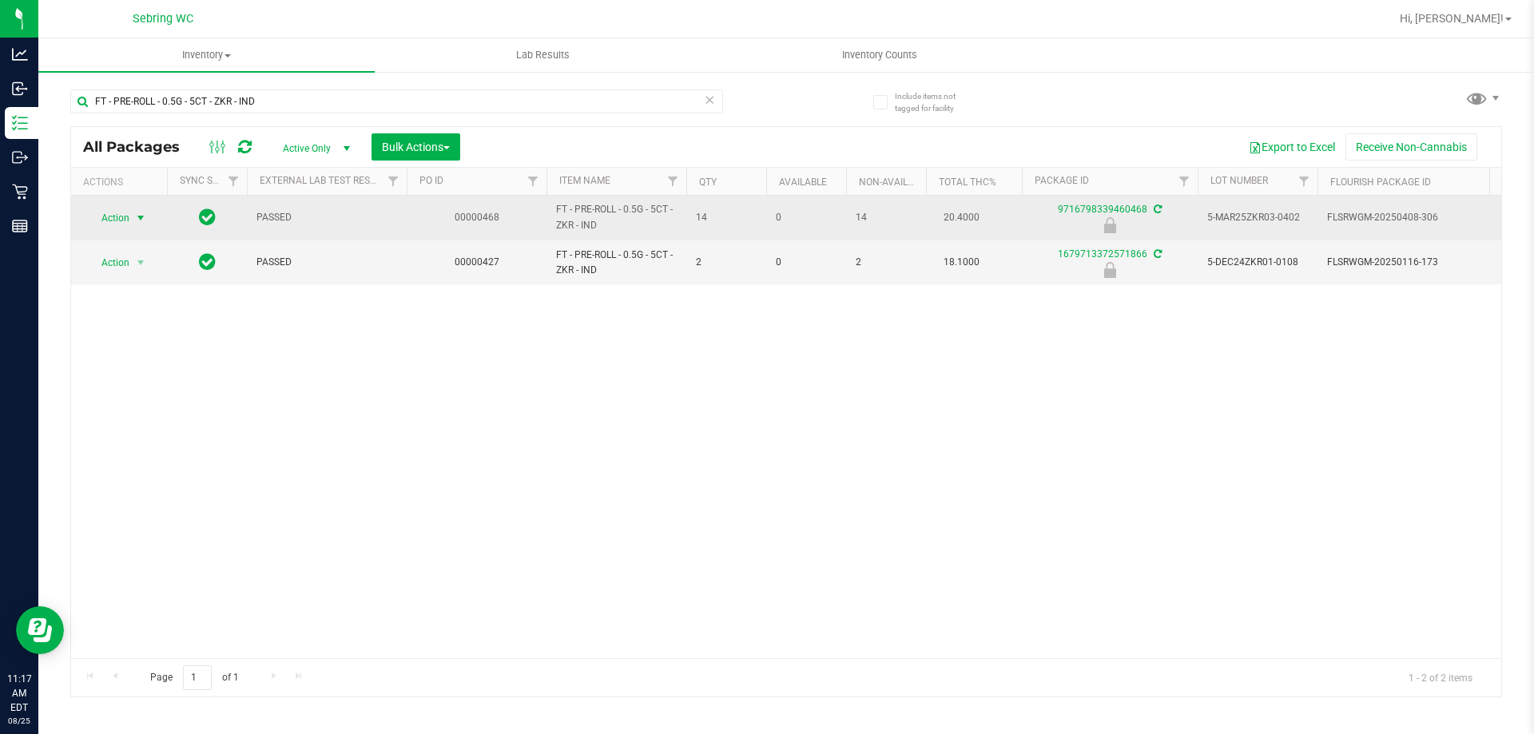
click at [139, 216] on span "select" at bounding box center [140, 218] width 13 height 13
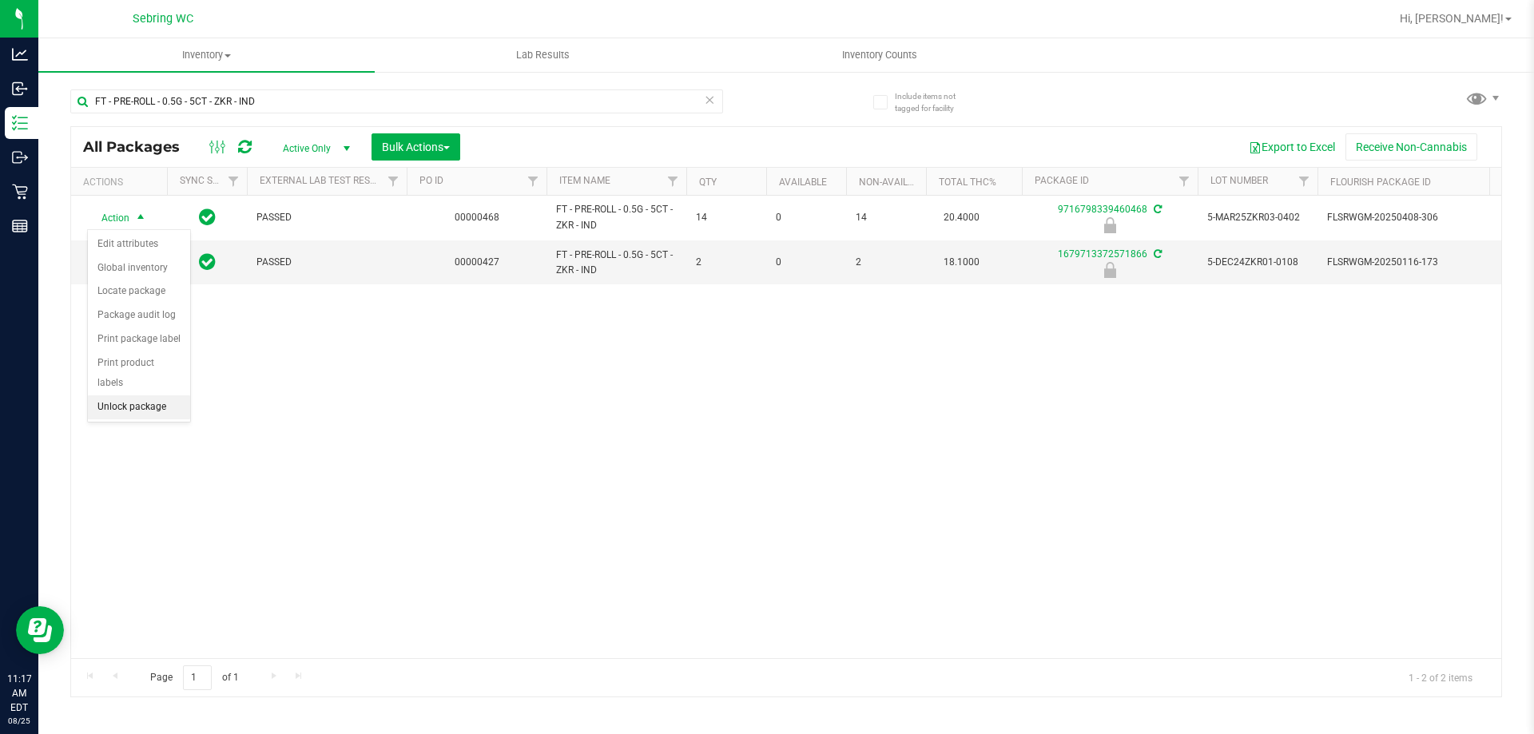
click at [125, 395] on li "Unlock package" at bounding box center [139, 407] width 102 height 24
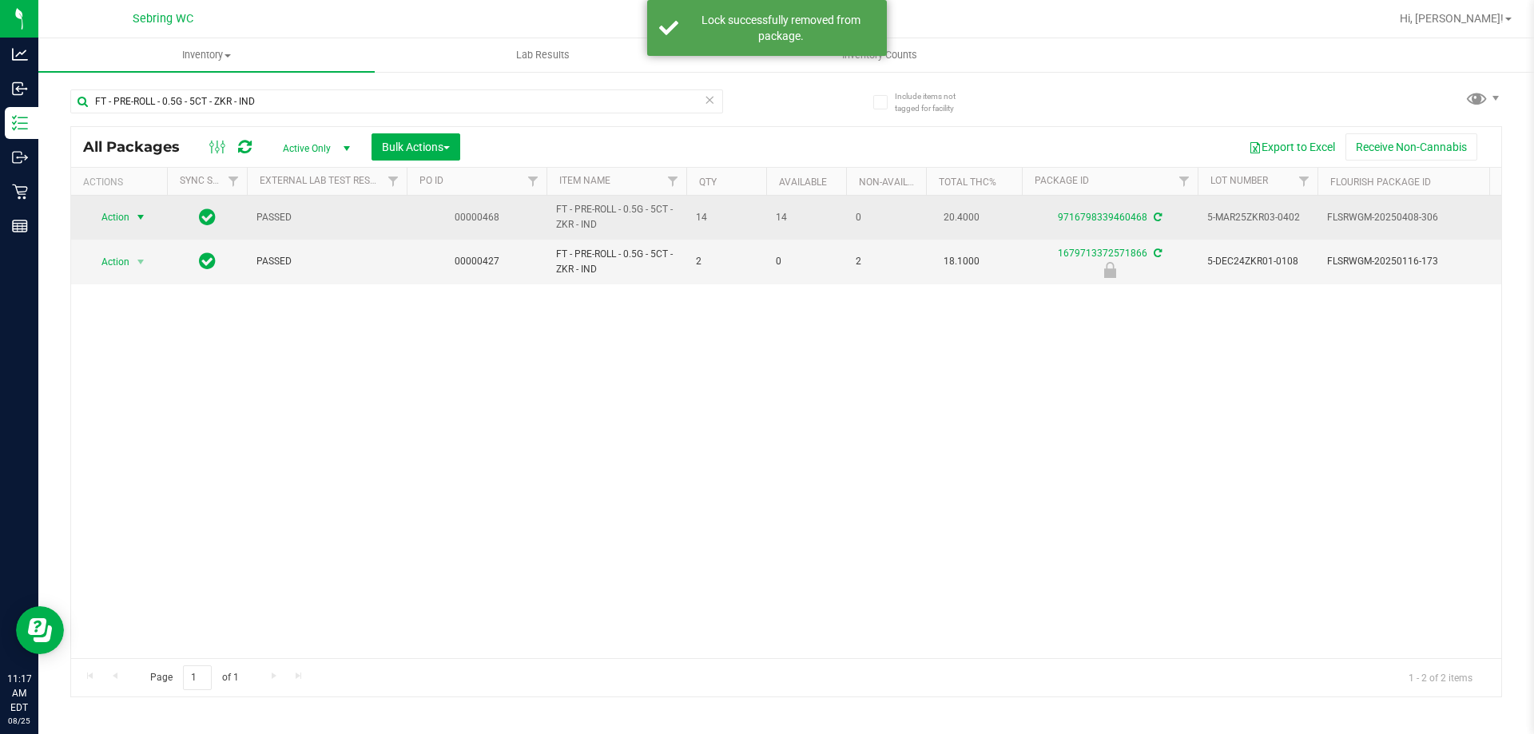
click at [140, 221] on span "select" at bounding box center [140, 217] width 13 height 13
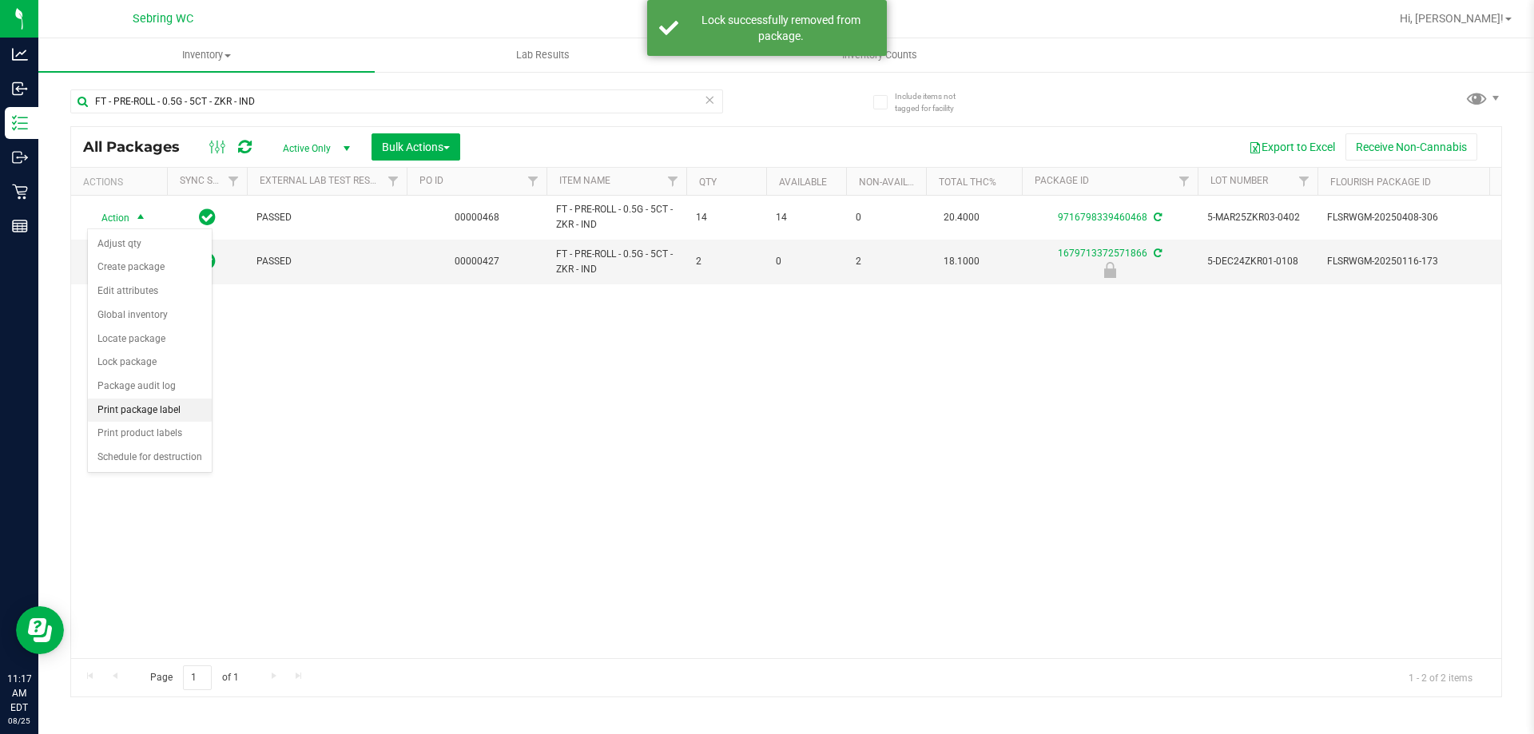
click at [136, 414] on li "Print package label" at bounding box center [150, 411] width 124 height 24
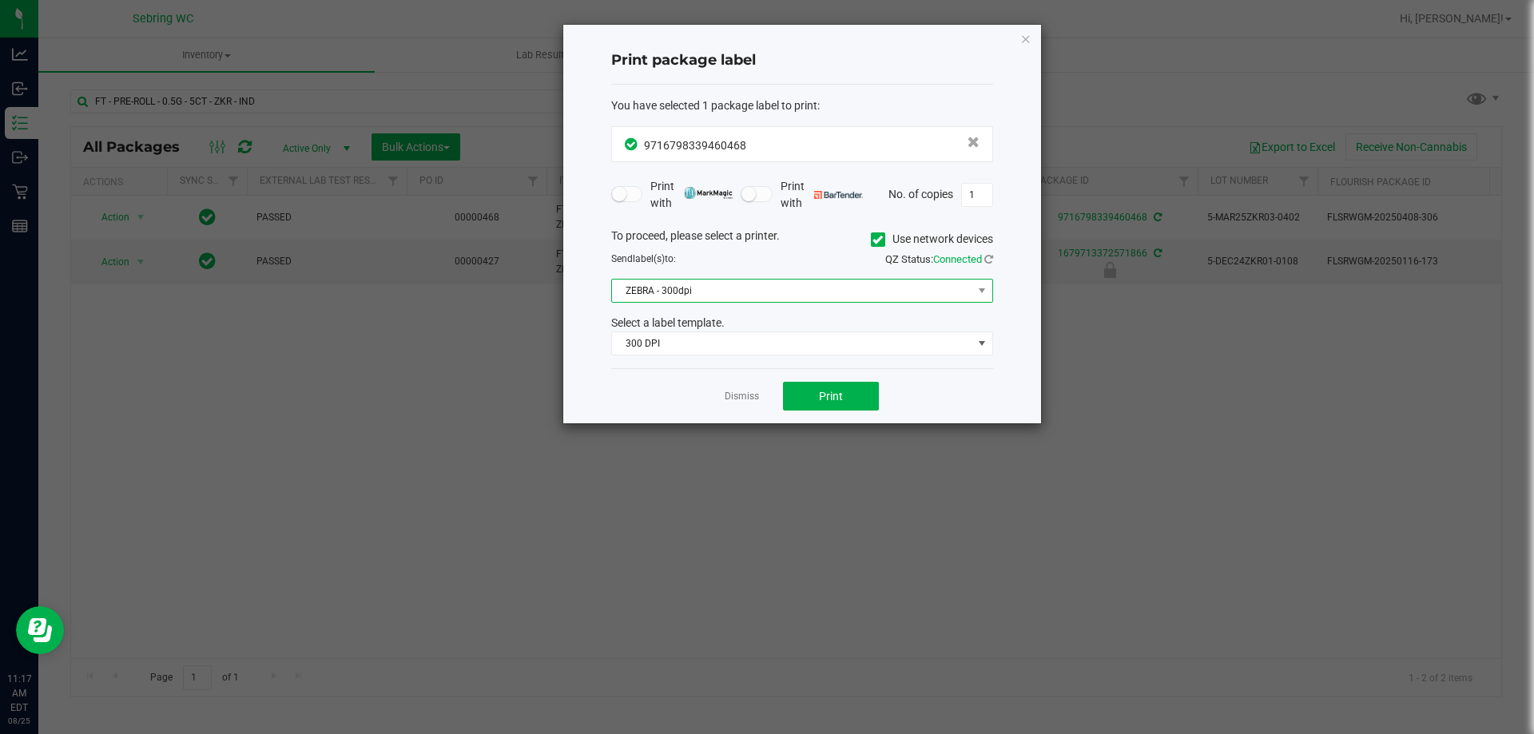
click at [693, 295] on span "ZEBRA - 300dpi" at bounding box center [792, 291] width 360 height 22
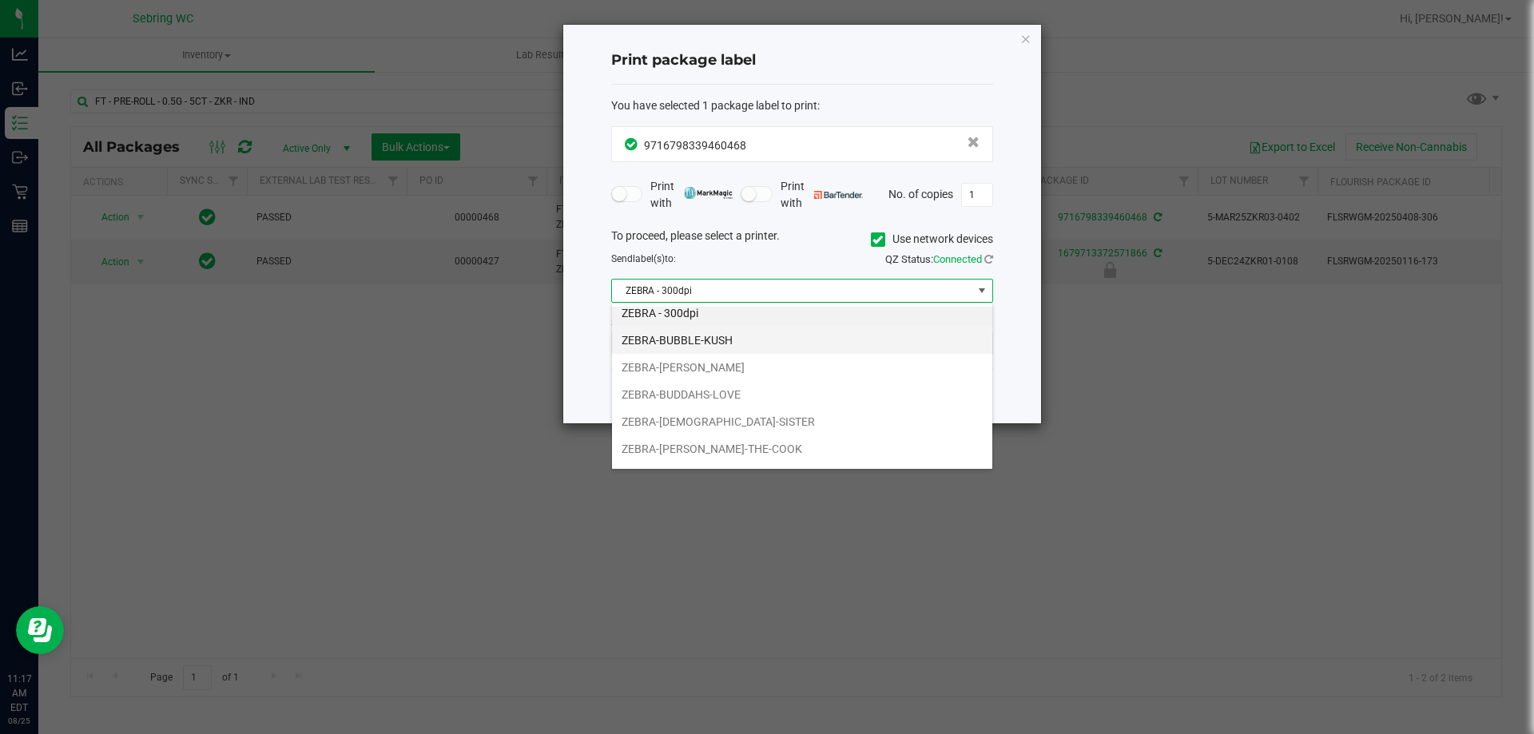
scroll to position [30, 0]
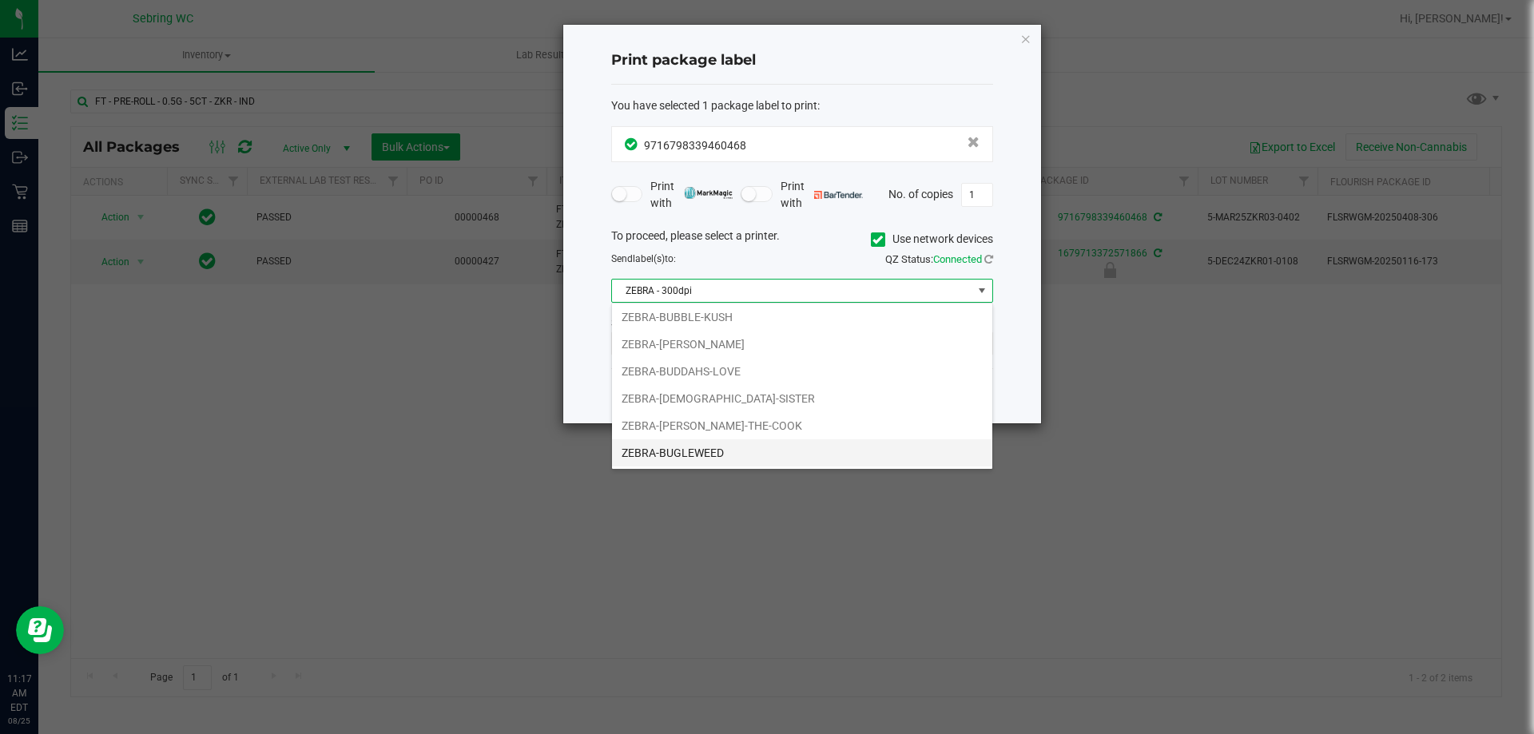
click at [704, 444] on li "ZEBRA-BUGLEWEED" at bounding box center [802, 452] width 380 height 27
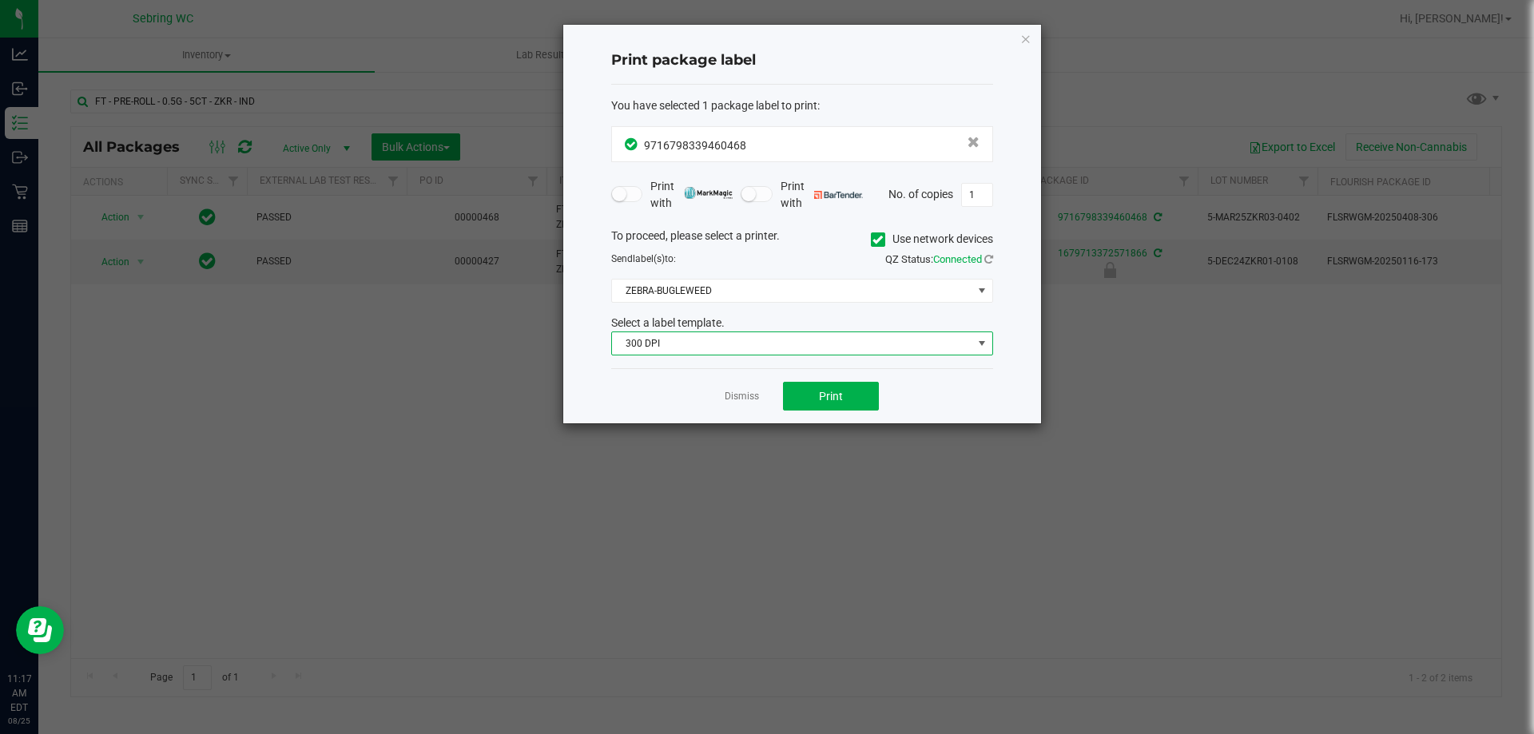
click at [701, 343] on span "300 DPI" at bounding box center [792, 343] width 360 height 22
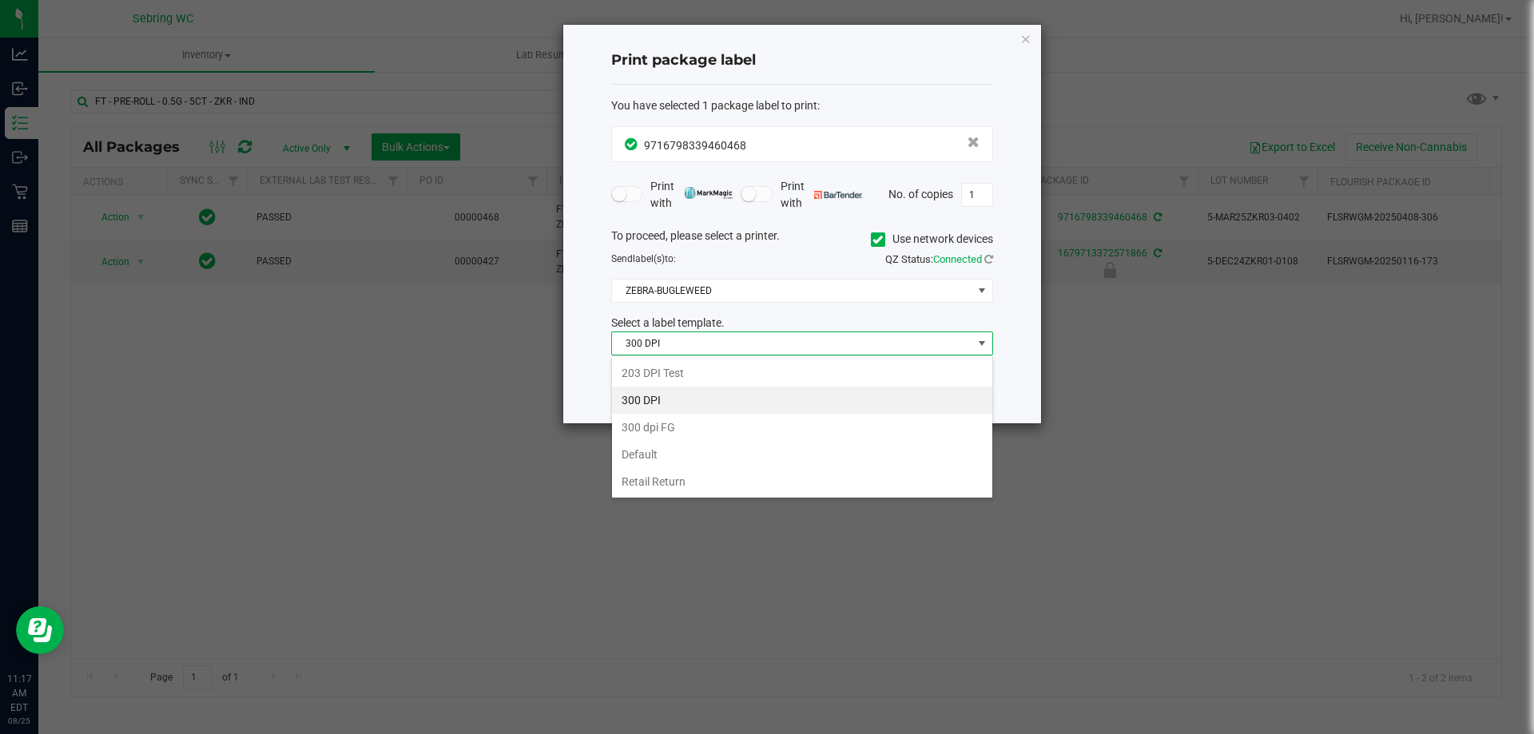
scroll to position [24, 382]
click at [673, 479] on li "Retail Return" at bounding box center [802, 481] width 380 height 27
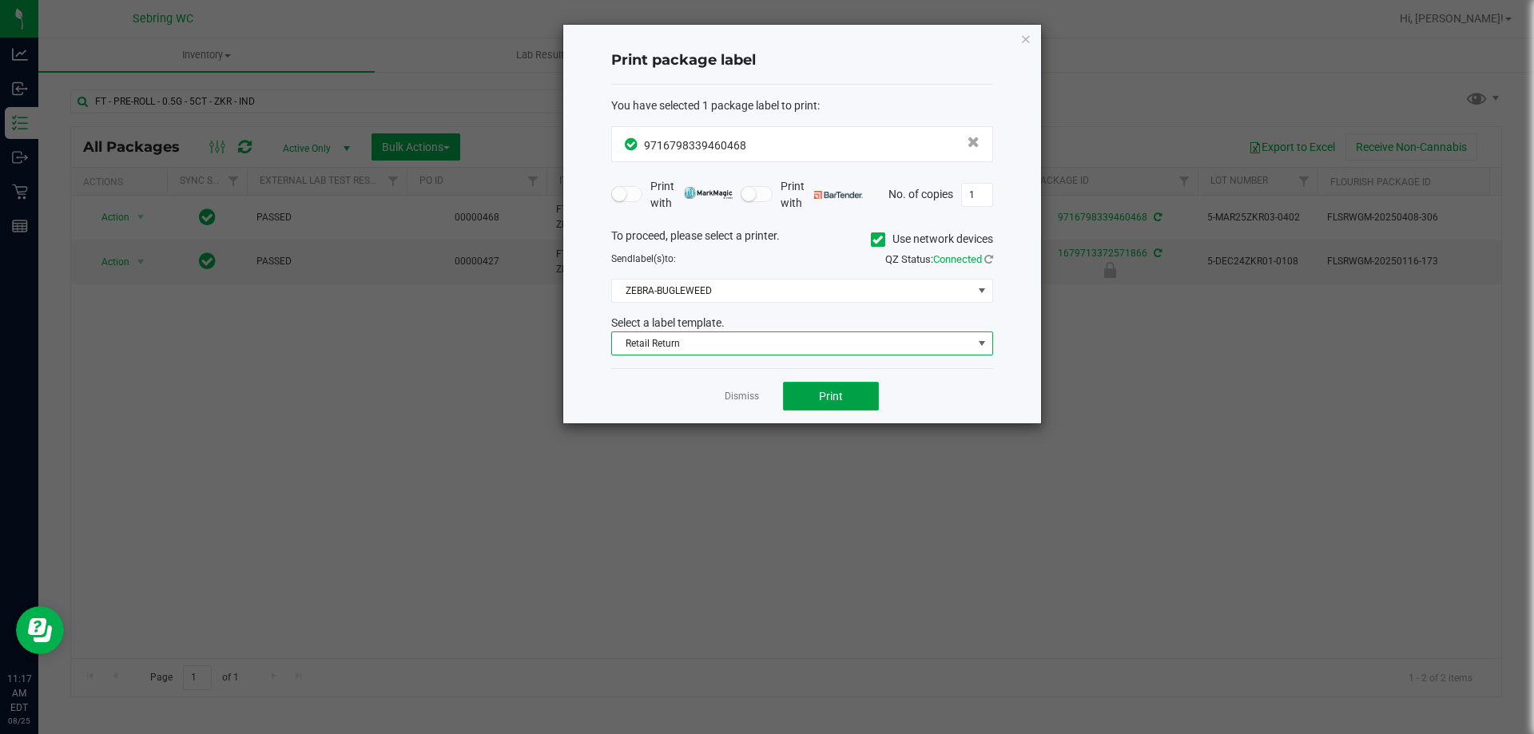
click at [840, 401] on span "Print" at bounding box center [831, 396] width 24 height 13
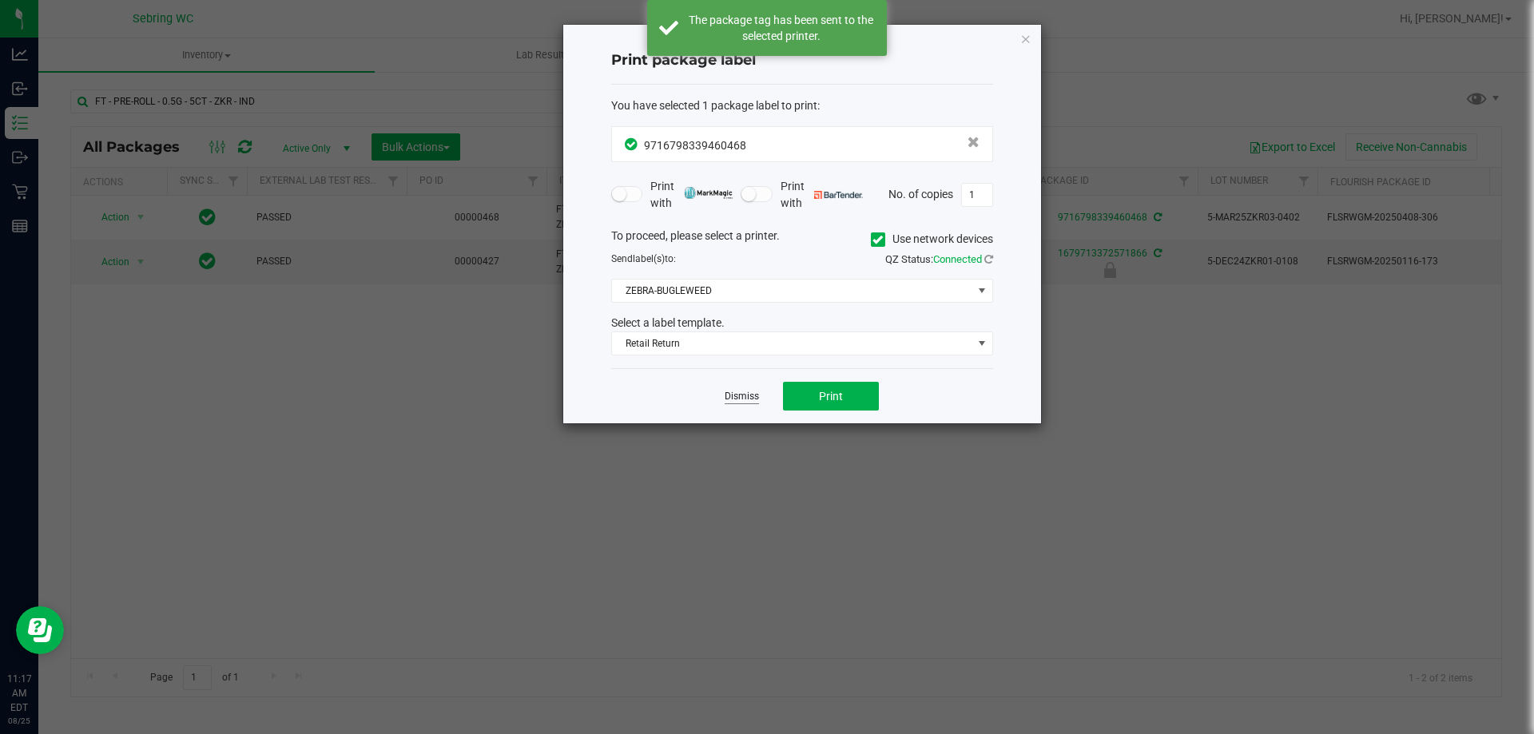
click at [732, 403] on link "Dismiss" at bounding box center [741, 397] width 34 height 14
